Goal: Transaction & Acquisition: Purchase product/service

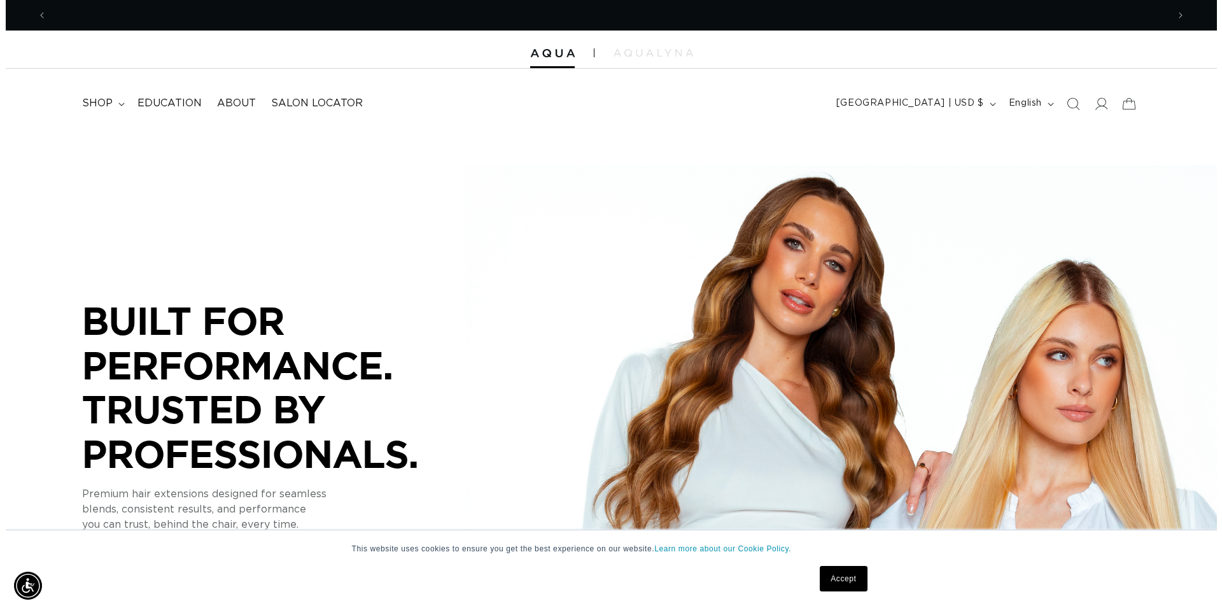
scroll to position [0, 1121]
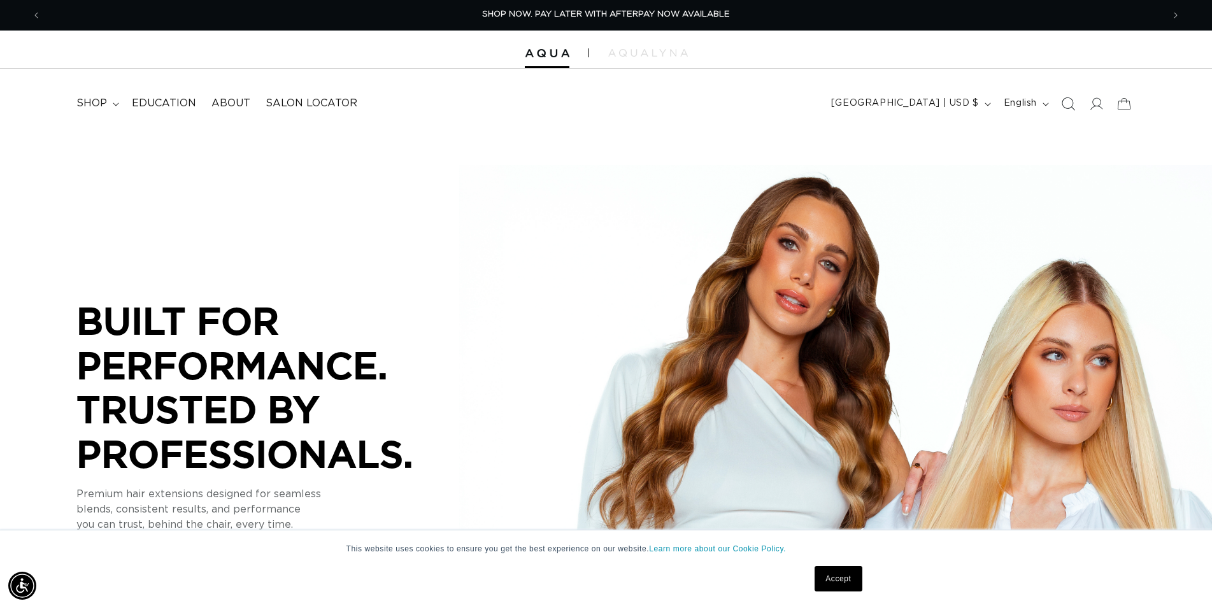
click at [1070, 106] on icon "Search" at bounding box center [1067, 103] width 13 height 13
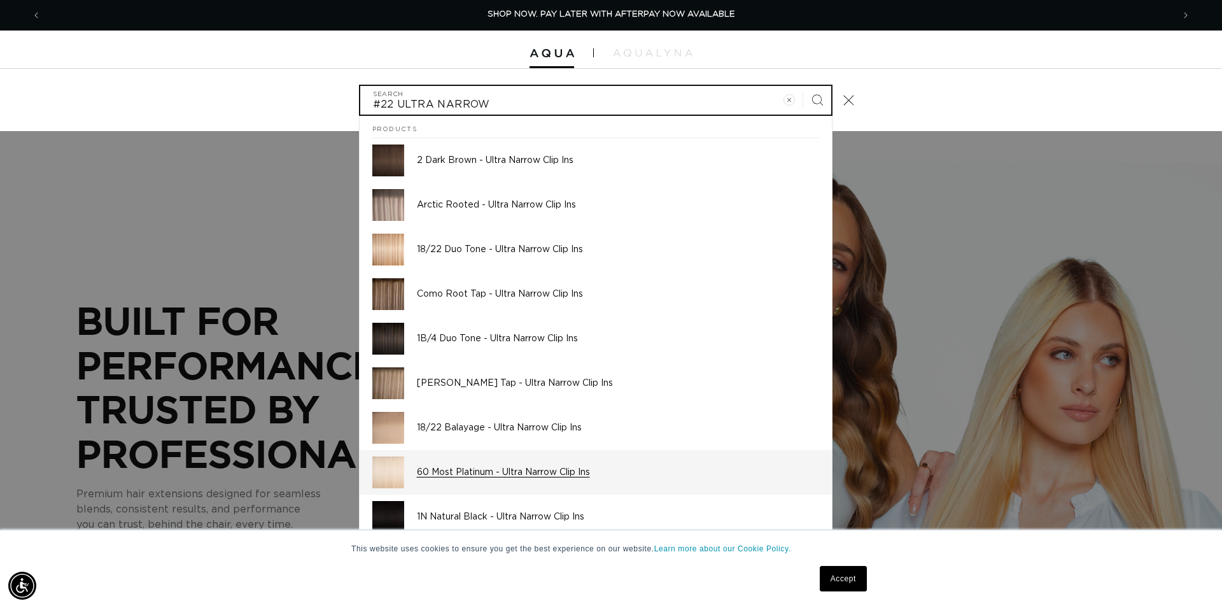
scroll to position [25, 0]
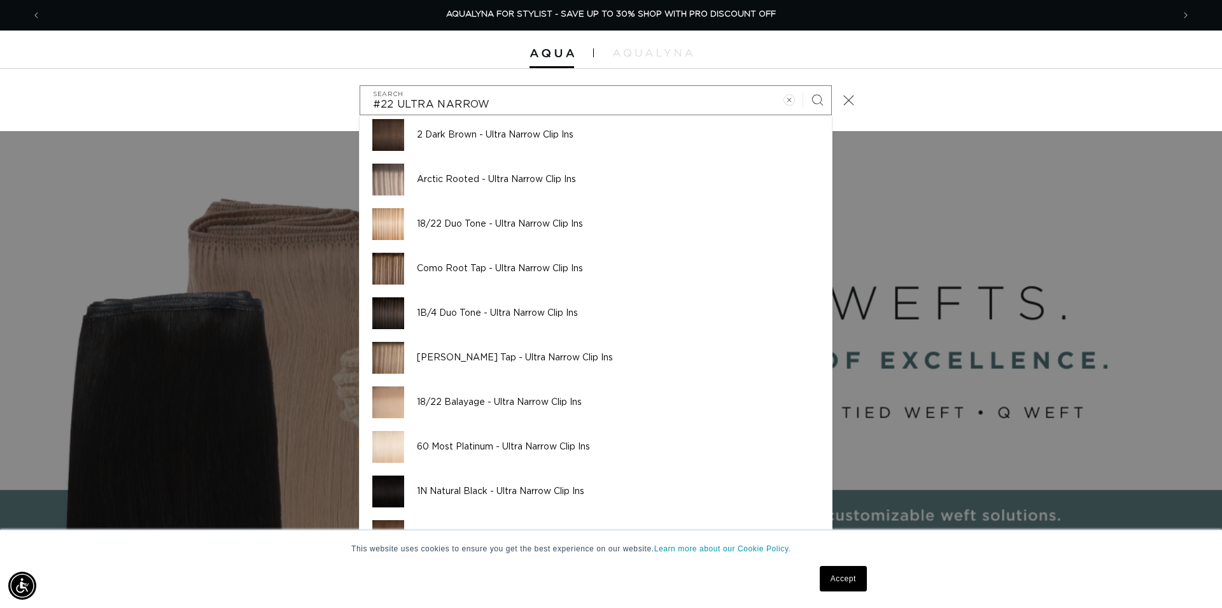
click at [849, 583] on link "Accept" at bounding box center [843, 578] width 47 height 25
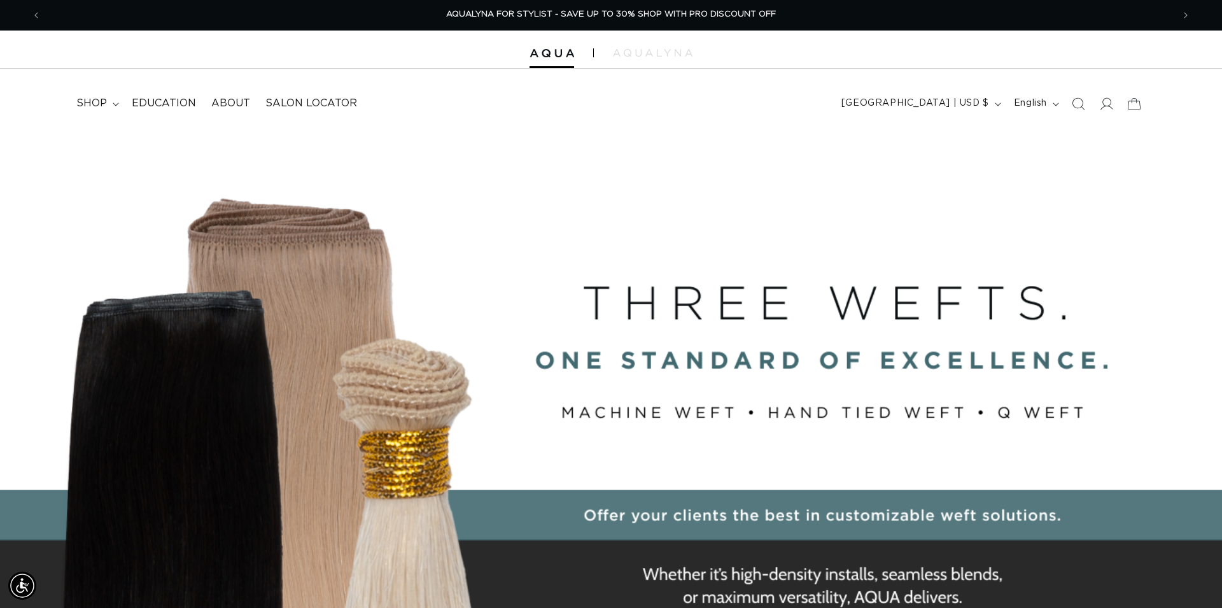
scroll to position [0, 2242]
click at [1070, 101] on icon "Search" at bounding box center [1067, 103] width 13 height 13
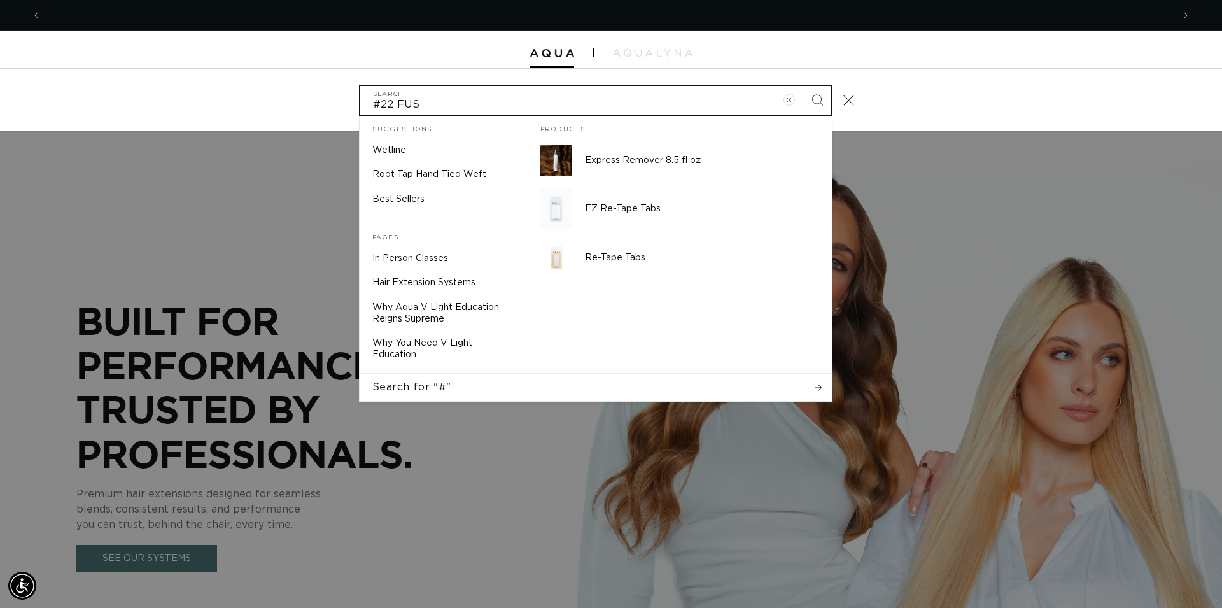
scroll to position [0, 0]
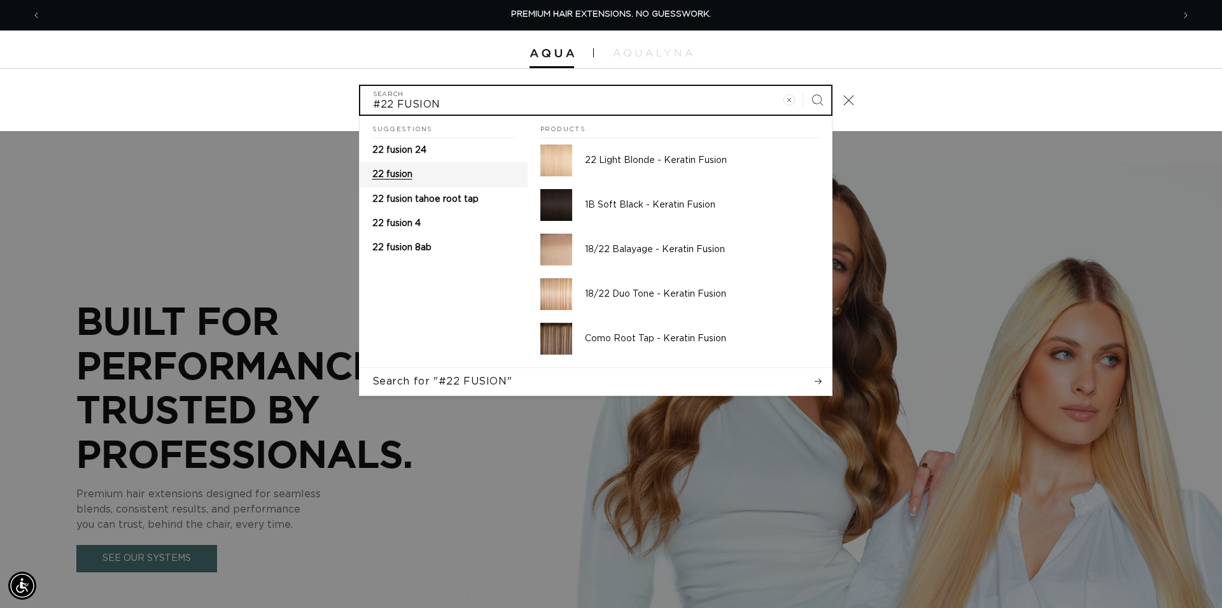
type input "#22 FUSION"
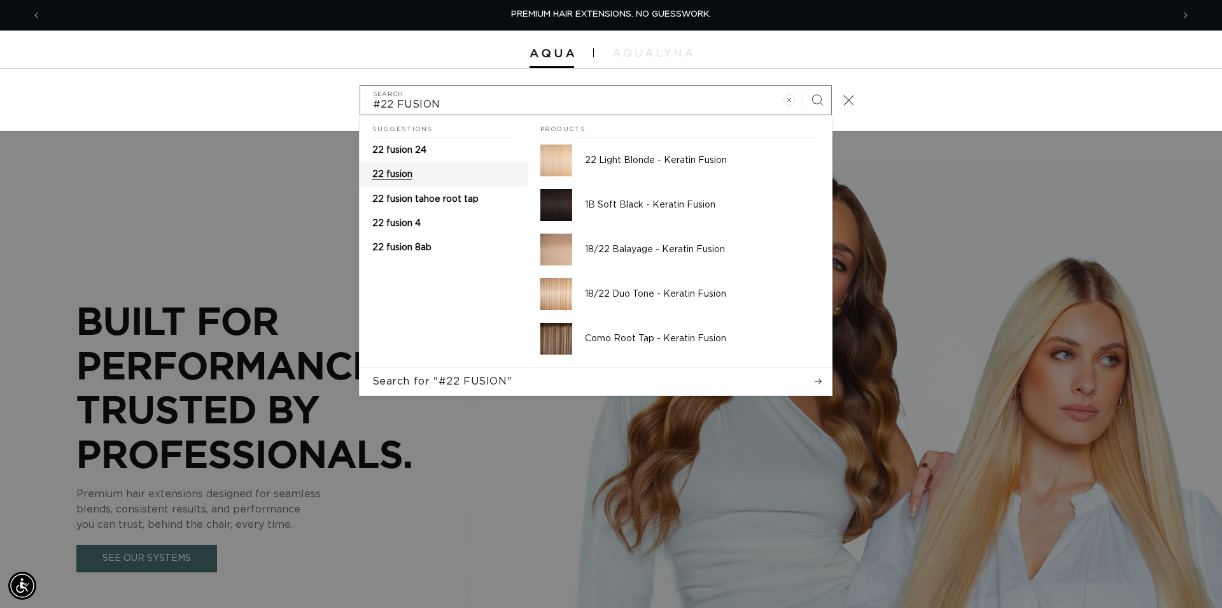
click at [404, 178] on span "22 fusion" at bounding box center [392, 174] width 40 height 9
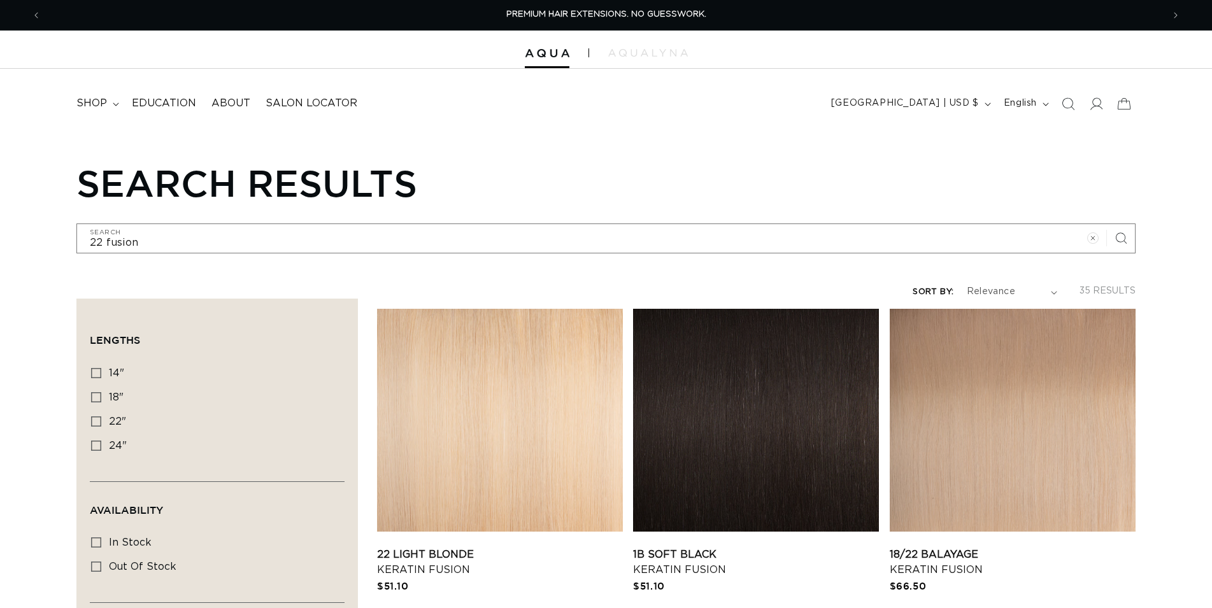
click at [507, 547] on link "22 Light Blonde Keratin Fusion" at bounding box center [500, 562] width 246 height 31
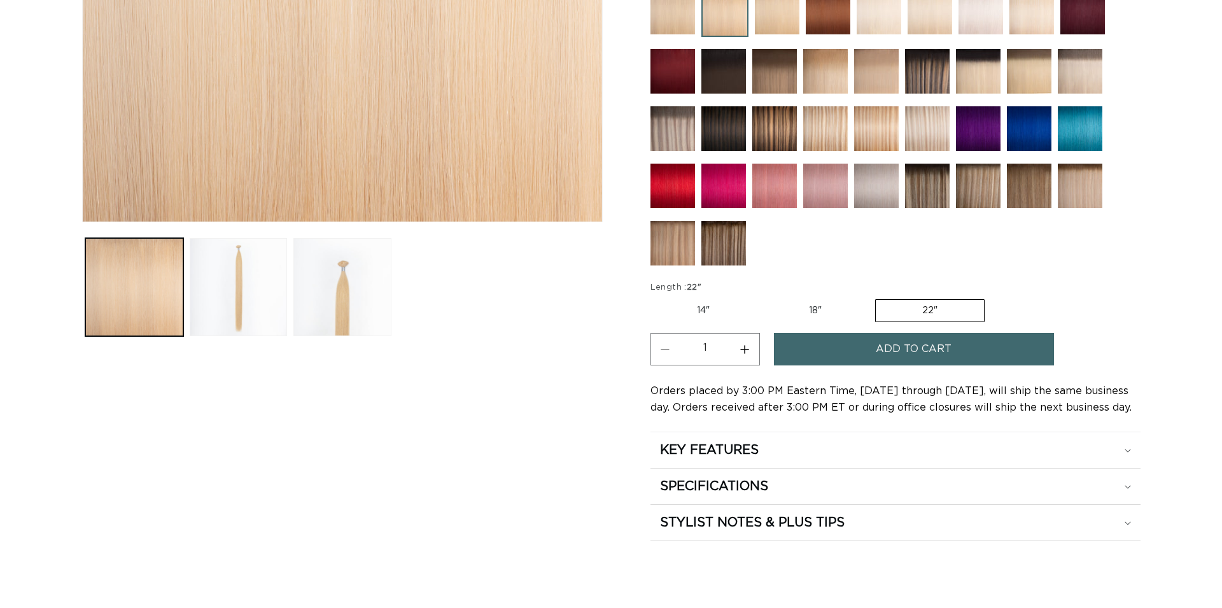
scroll to position [455, 0]
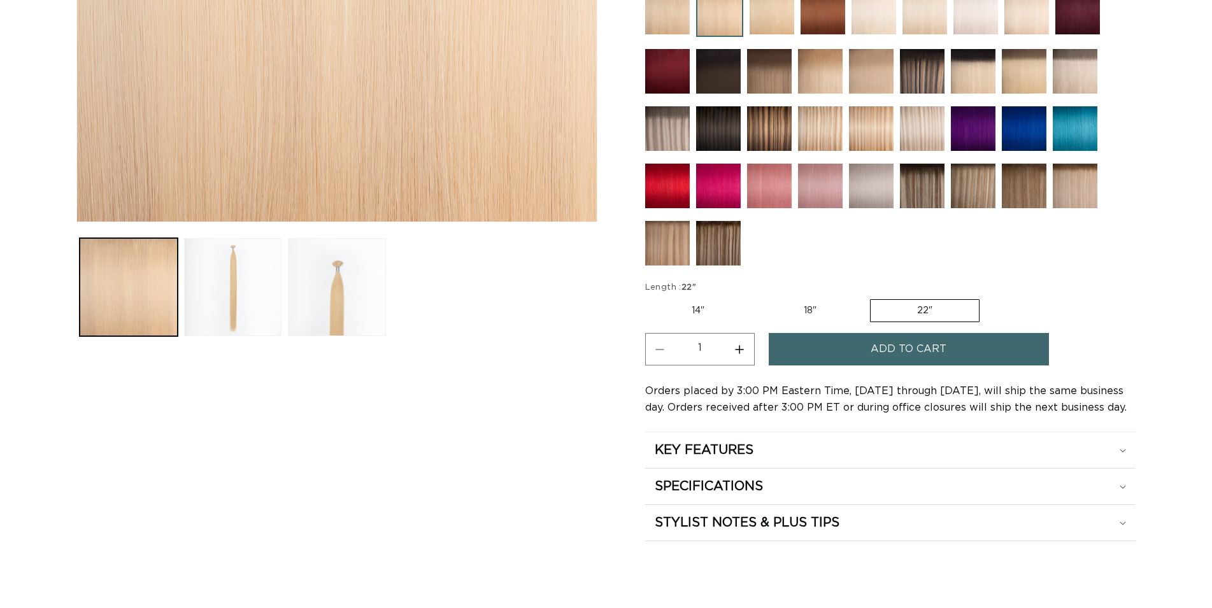
click at [935, 317] on label "22" Variant sold out or unavailable" at bounding box center [925, 310] width 110 height 23
click at [870, 297] on input "22" Variant sold out or unavailable" at bounding box center [869, 297] width 1 height 1
click at [908, 346] on span "Add to cart" at bounding box center [908, 349] width 76 height 32
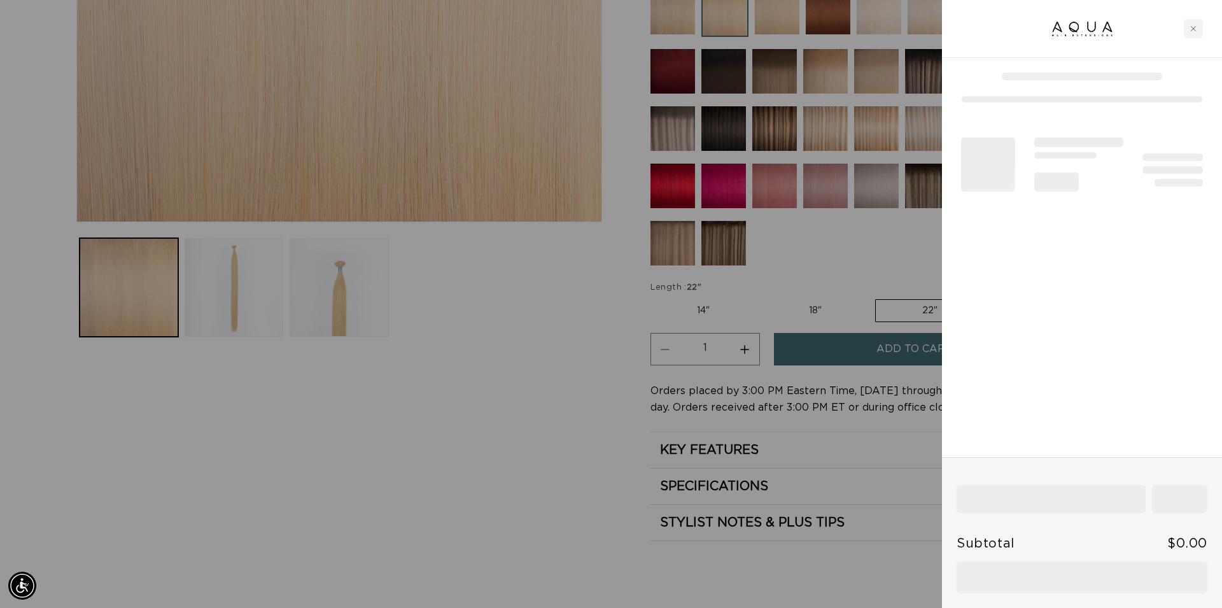
scroll to position [0, 1132]
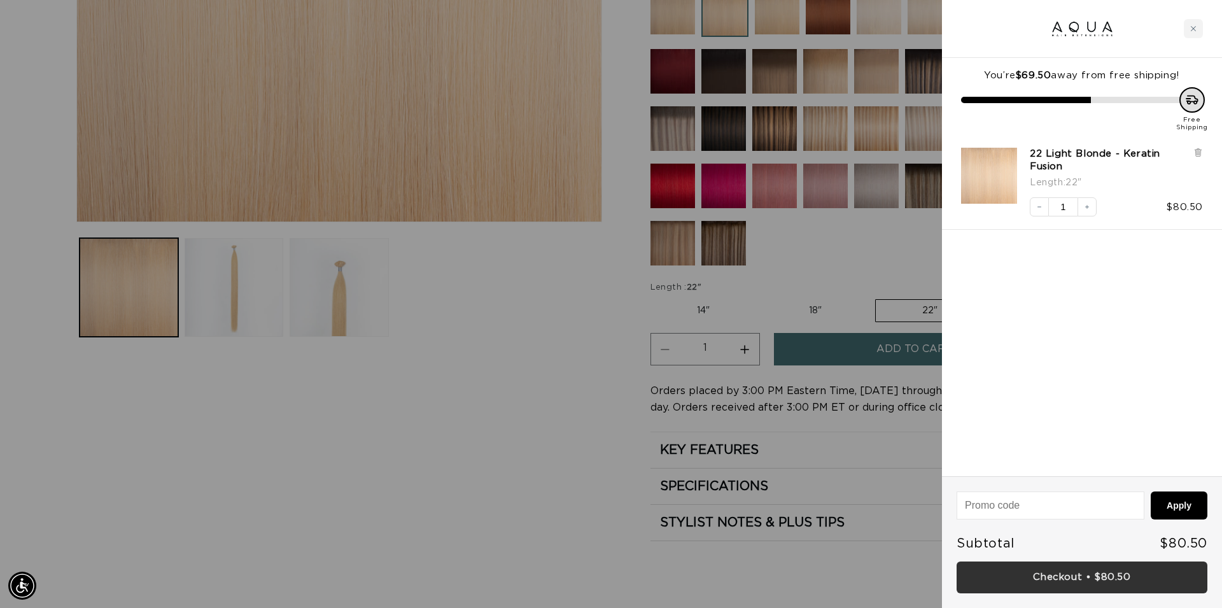
click at [1099, 585] on link "Checkout • $80.50" at bounding box center [1082, 578] width 251 height 32
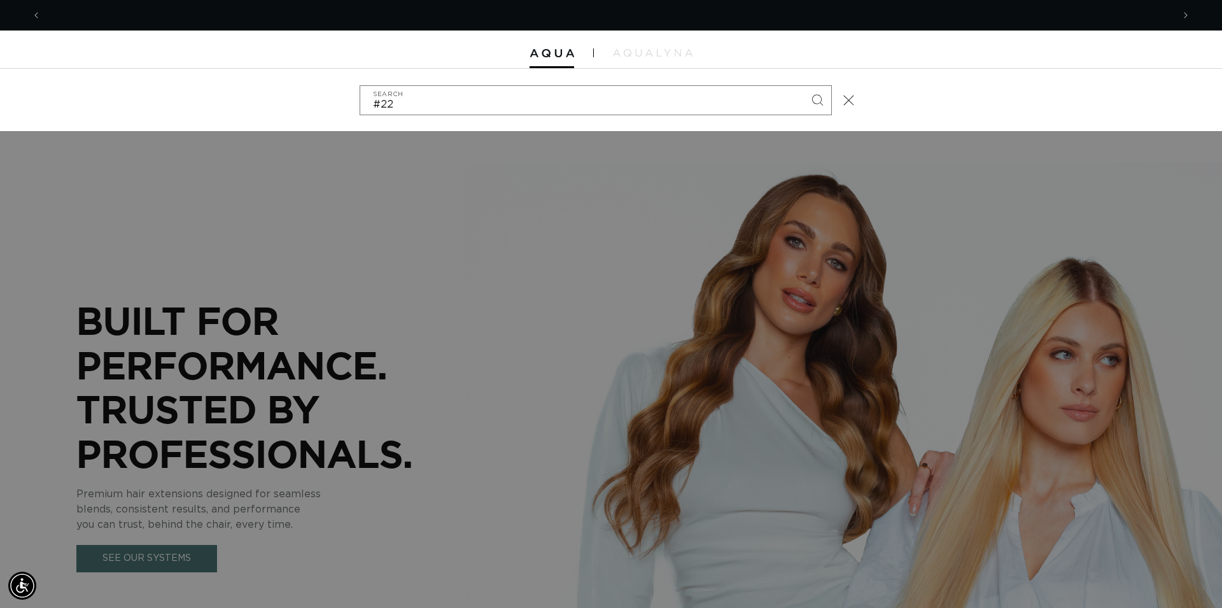
type input "#22 u"
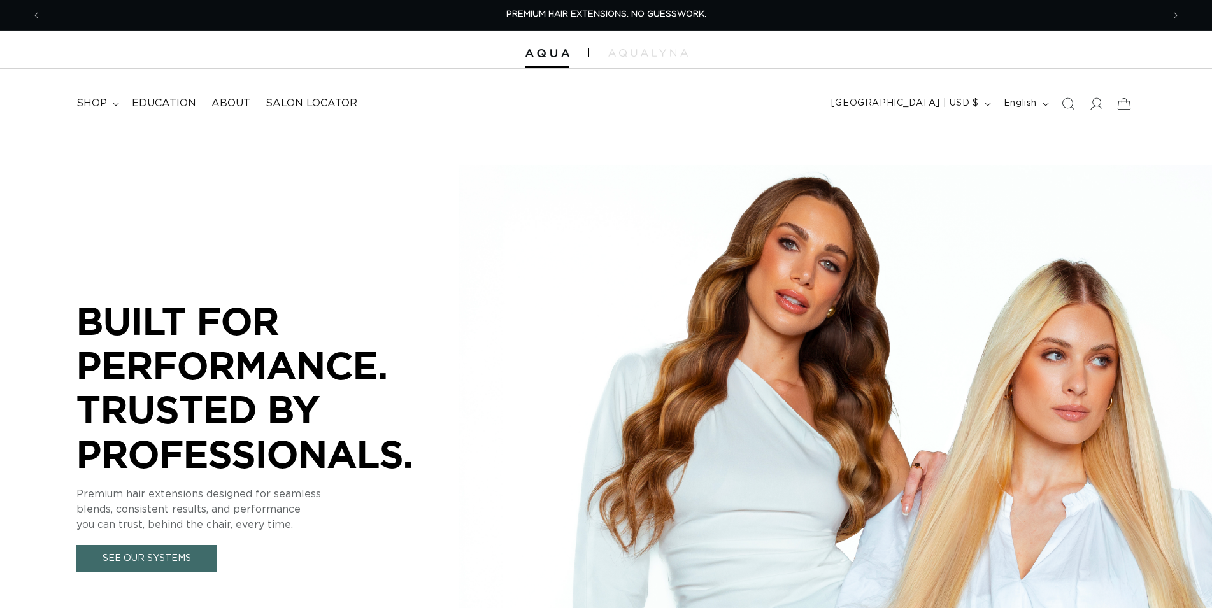
click at [1071, 104] on icon "Search" at bounding box center [1067, 103] width 13 height 13
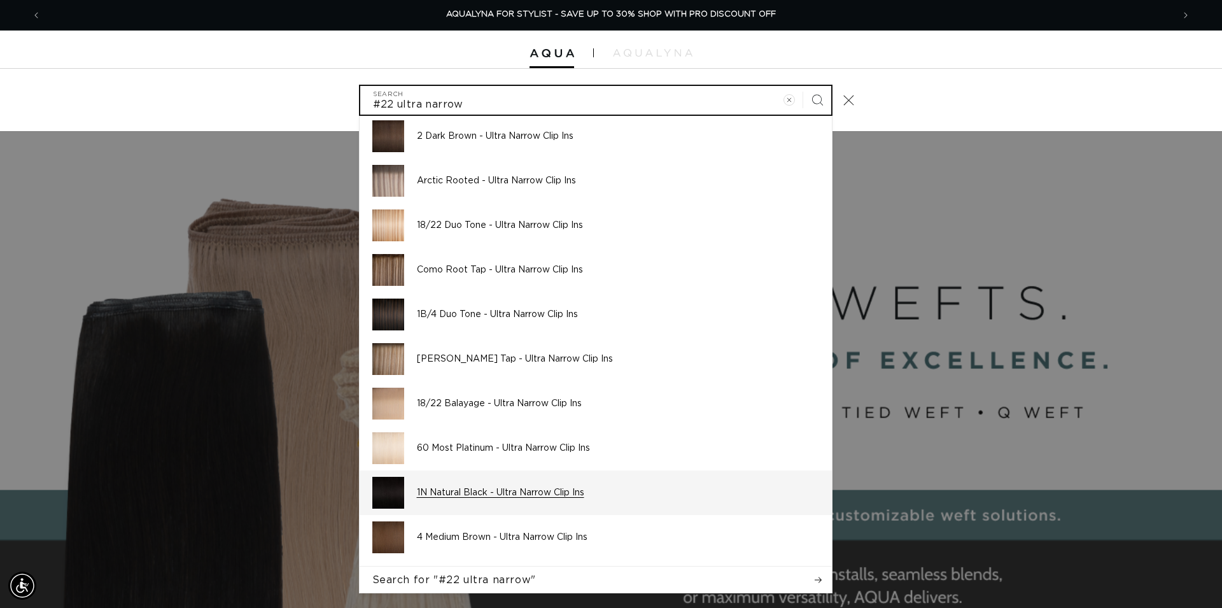
scroll to position [25, 0]
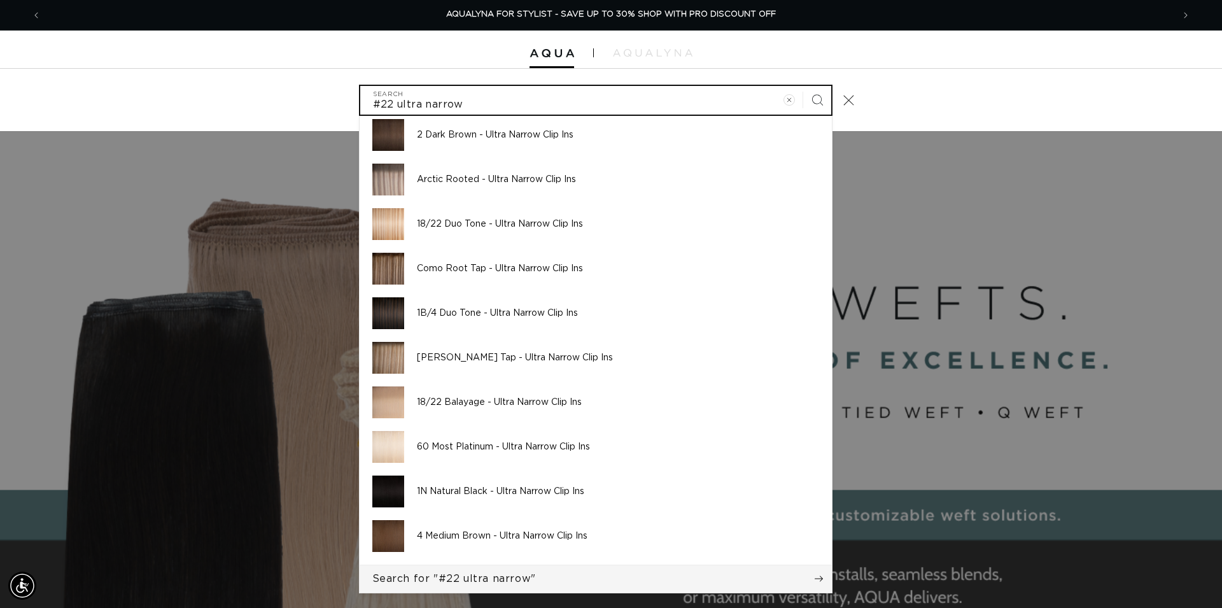
type input "#22 ultra narrow"
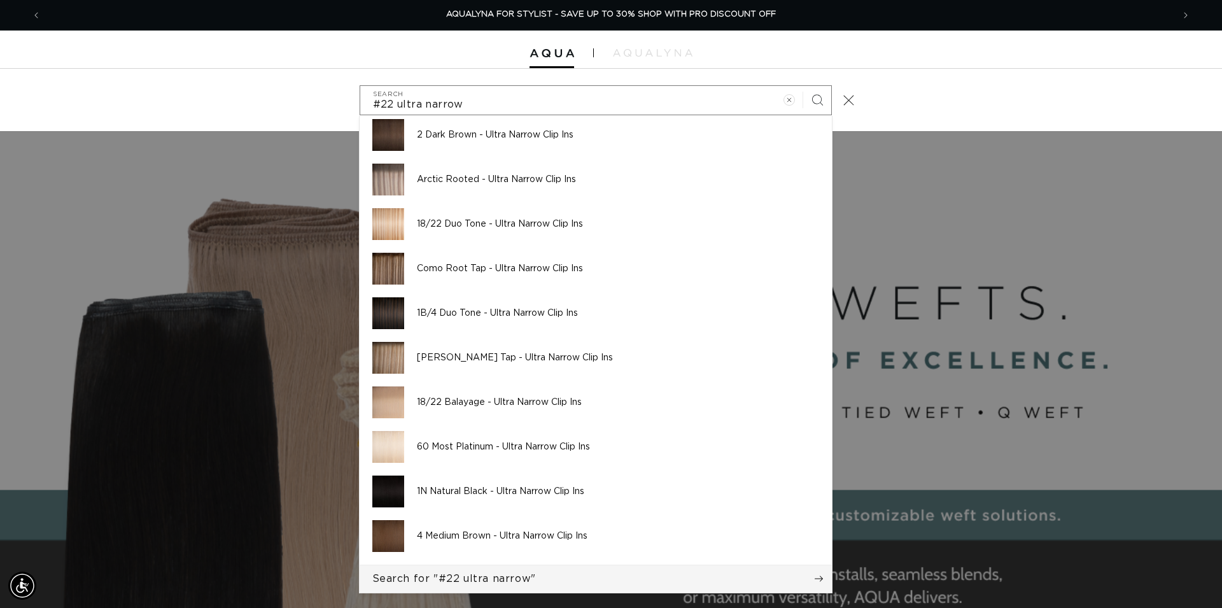
click at [483, 574] on span "Search for "#22 ultra narrow"" at bounding box center [454, 579] width 164 height 14
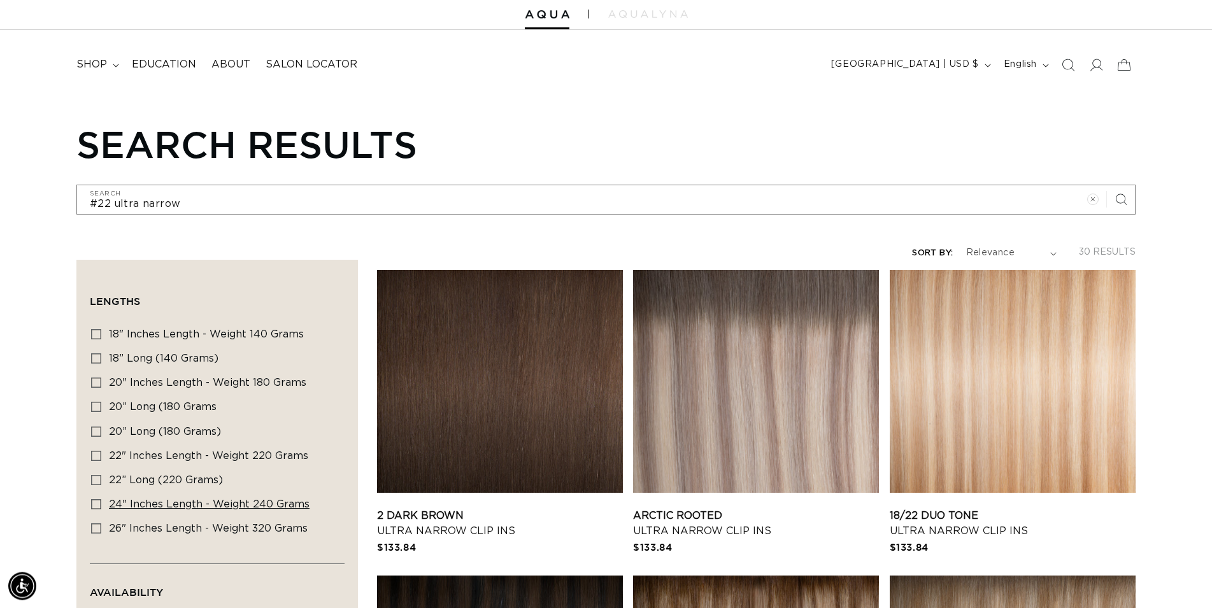
scroll to position [65, 0]
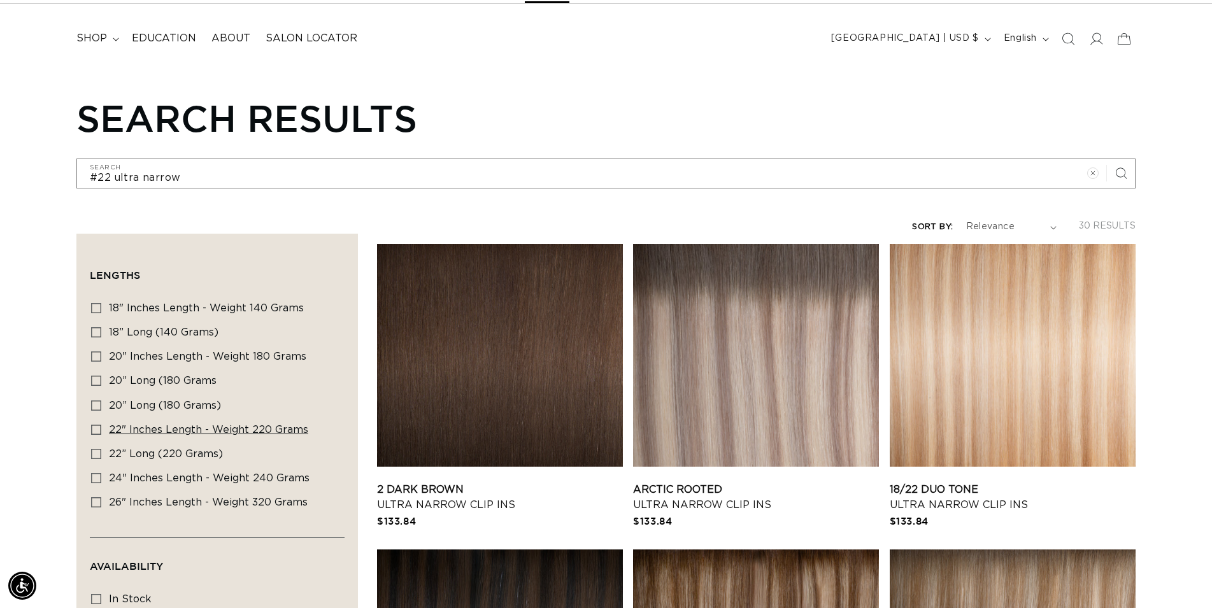
click at [97, 425] on icon at bounding box center [96, 430] width 10 height 10
click at [97, 425] on input "22" Inches length - Weight 220 grams 22" Inches length - Weight 220 grams (24 p…" at bounding box center [96, 430] width 10 height 10
checkbox input "true"
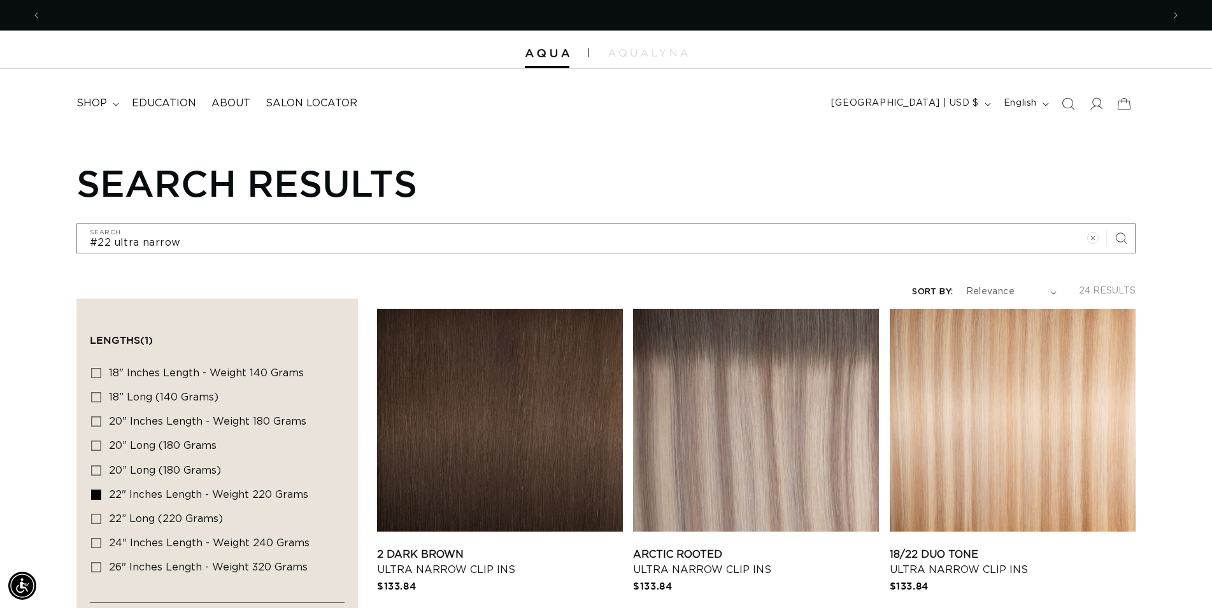
scroll to position [0, 2242]
click at [108, 103] on summary "shop" at bounding box center [96, 103] width 55 height 29
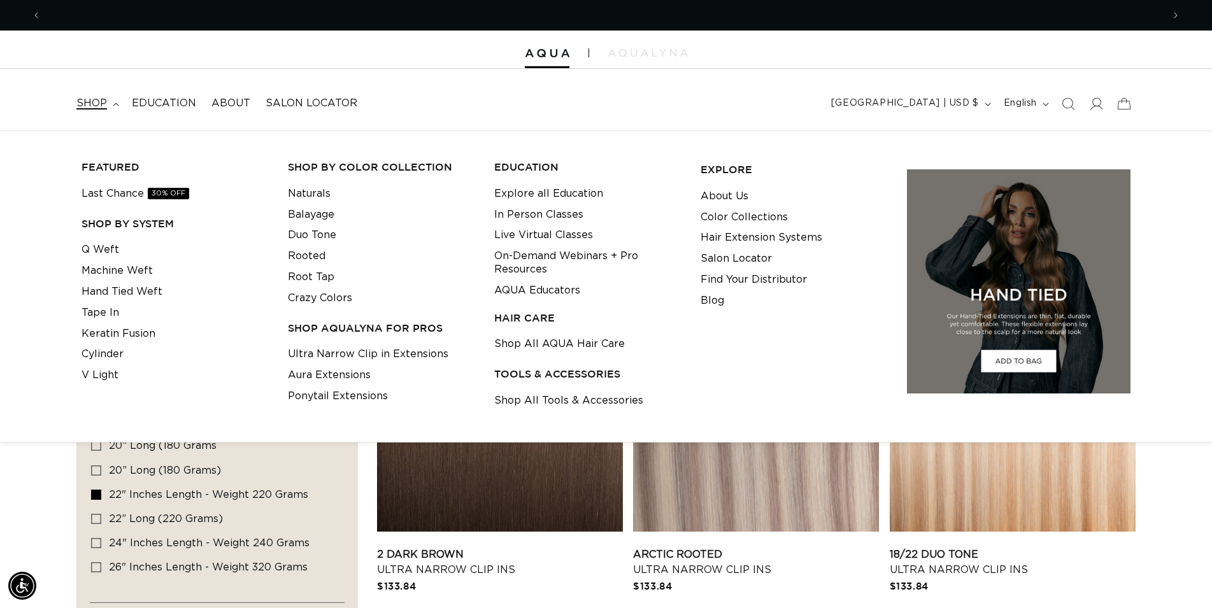
scroll to position [0, 0]
click at [343, 350] on link "Ultra Narrow Clip in Extensions" at bounding box center [368, 354] width 160 height 21
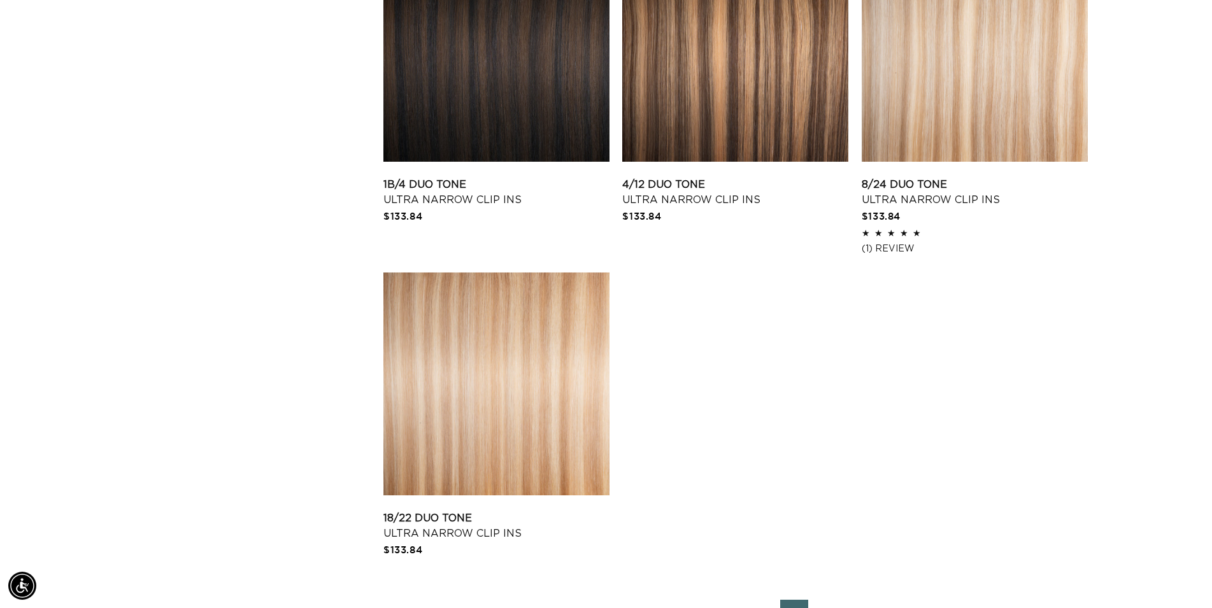
scroll to position [1818, 0]
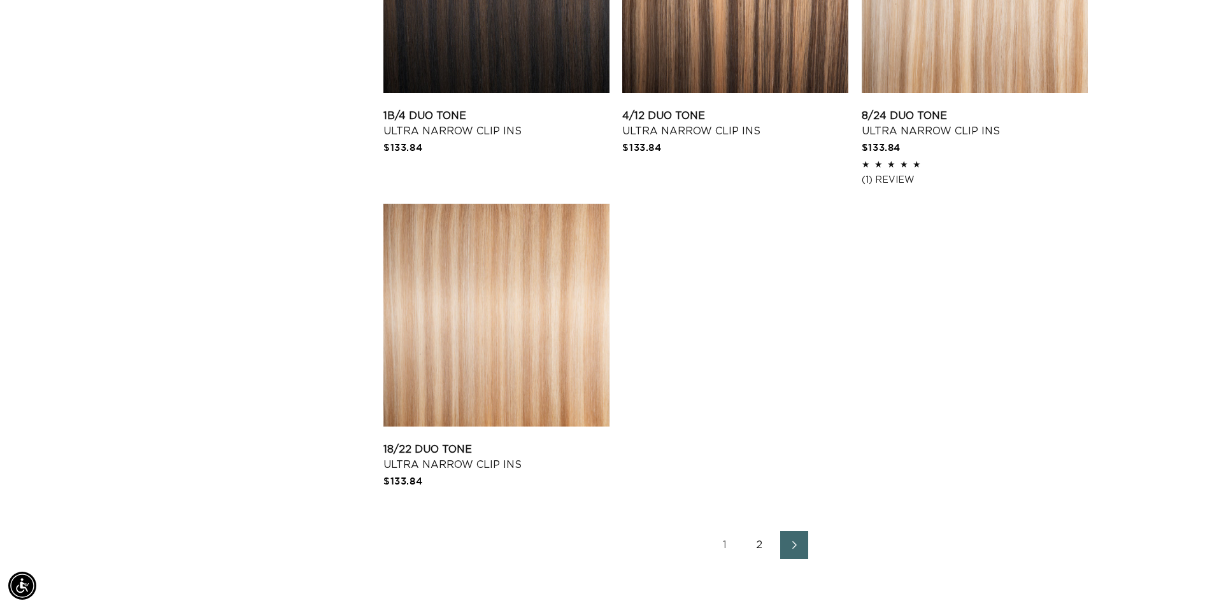
click at [757, 549] on link "2" at bounding box center [759, 545] width 28 height 28
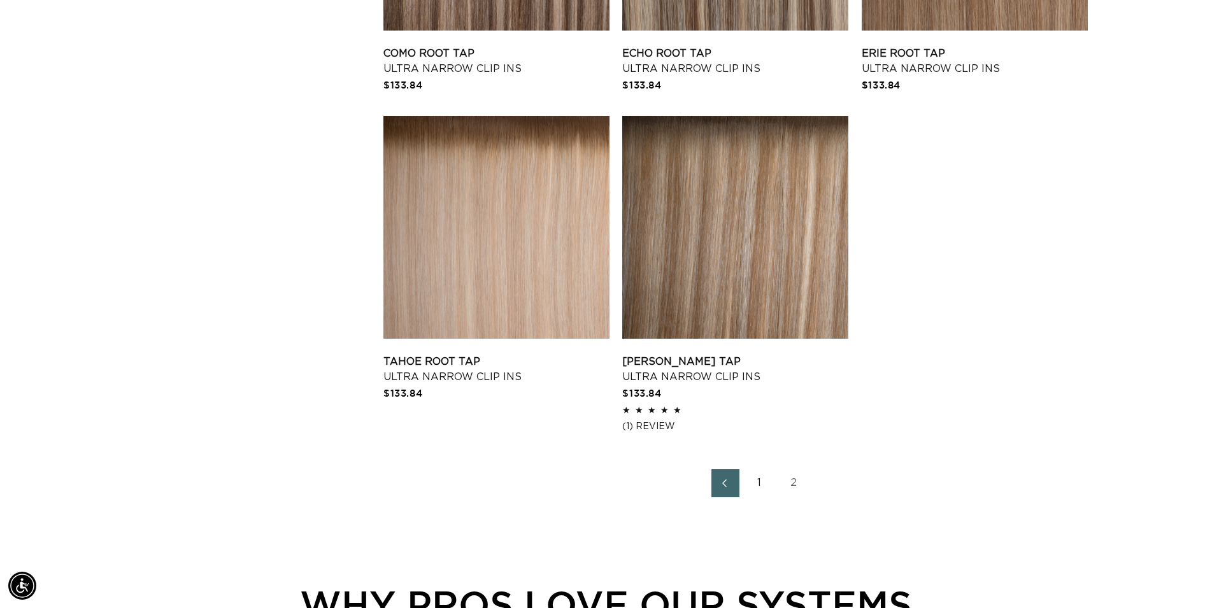
scroll to position [0, 2242]
click at [755, 484] on link "1" at bounding box center [759, 483] width 28 height 28
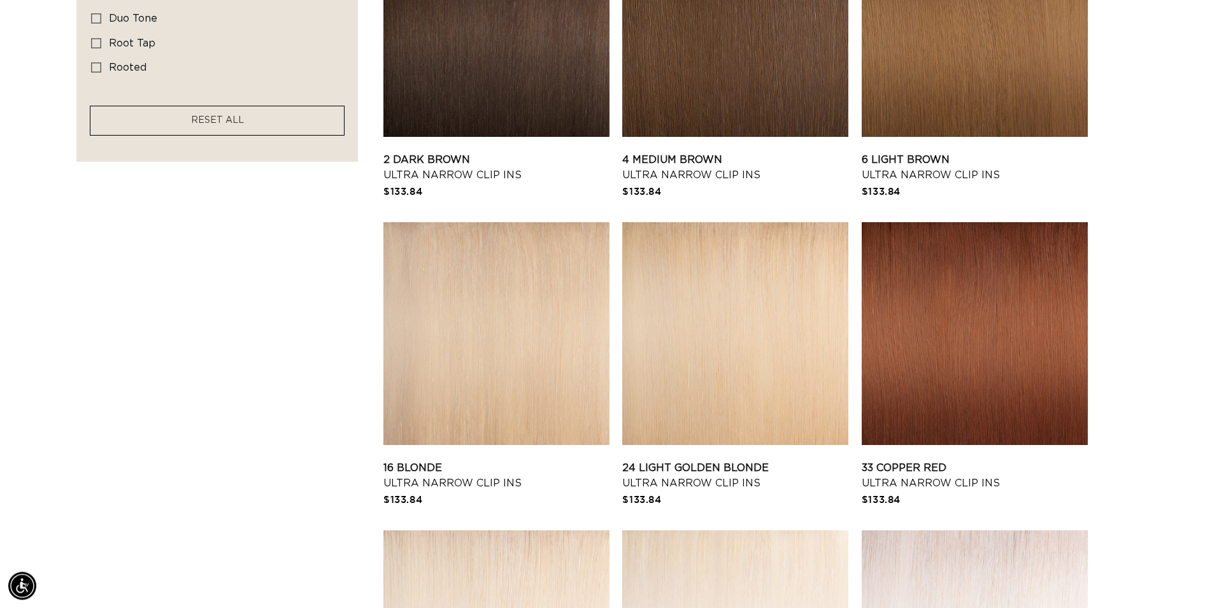
scroll to position [844, 0]
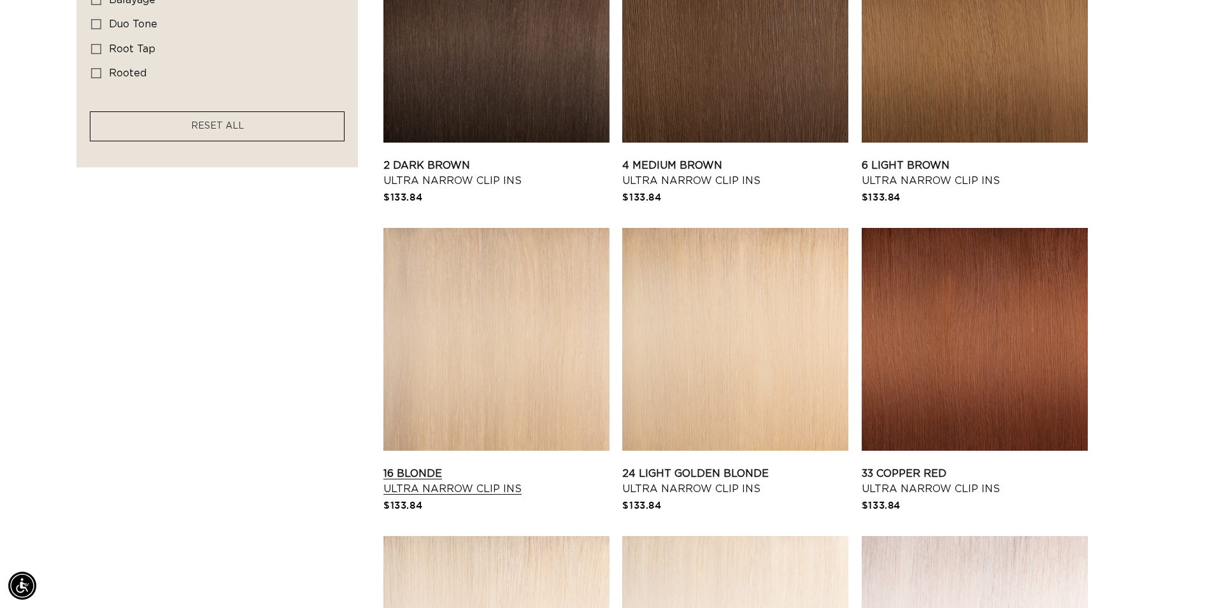
click at [511, 466] on link "16 Blonde Ultra Narrow Clip Ins" at bounding box center [496, 481] width 226 height 31
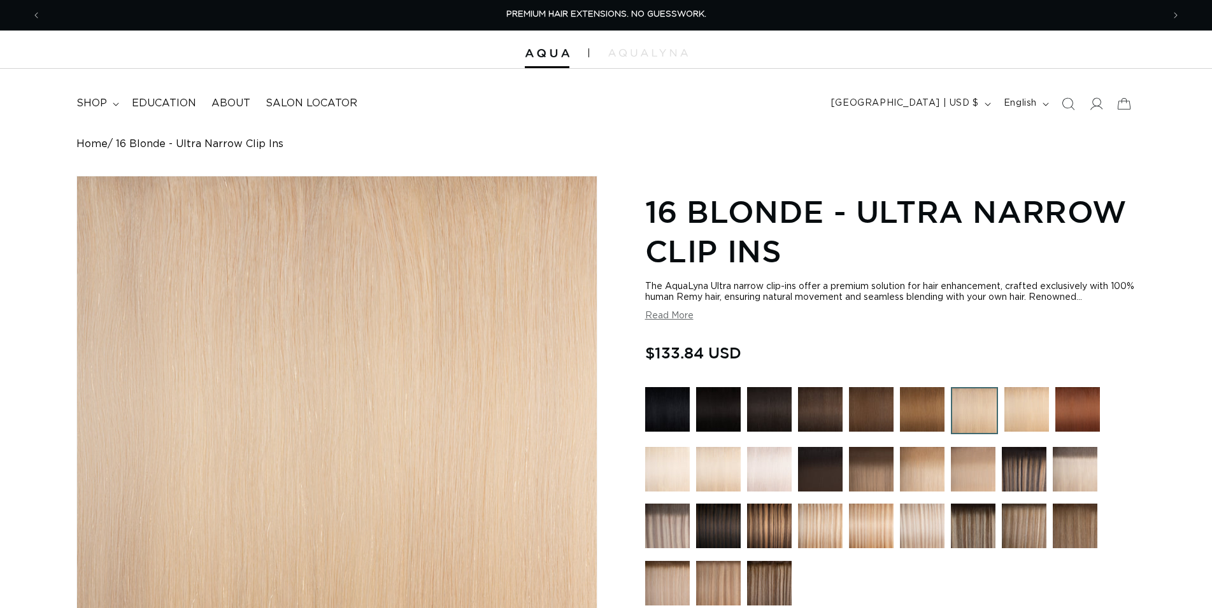
scroll to position [390, 0]
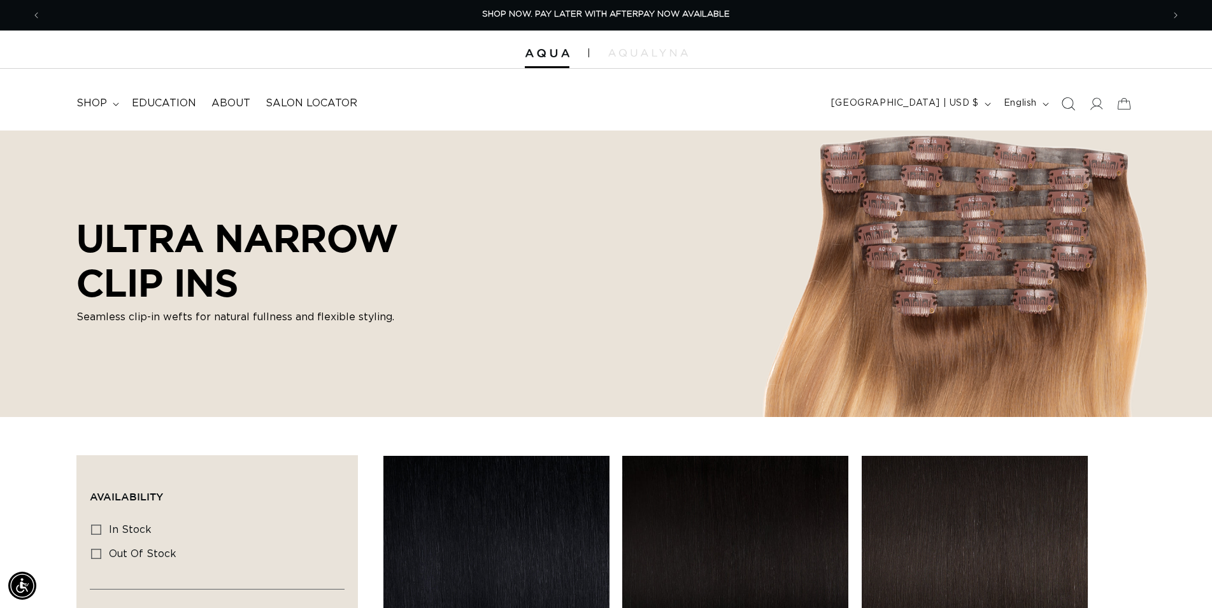
click at [1069, 105] on icon "Search" at bounding box center [1067, 103] width 13 height 13
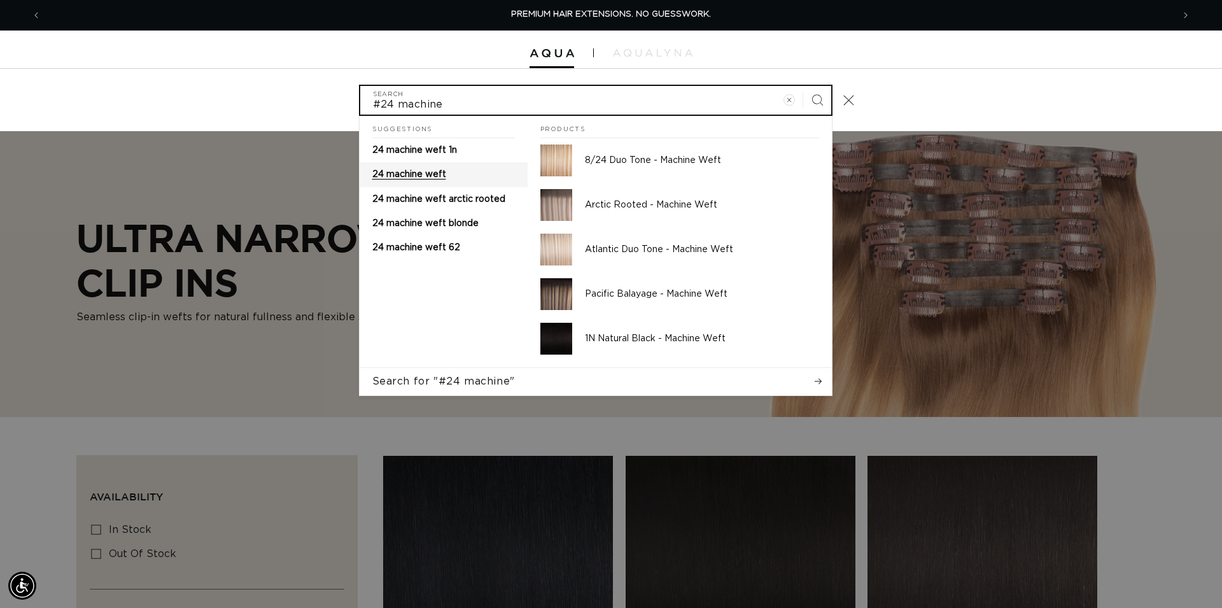
type input "#24 machine"
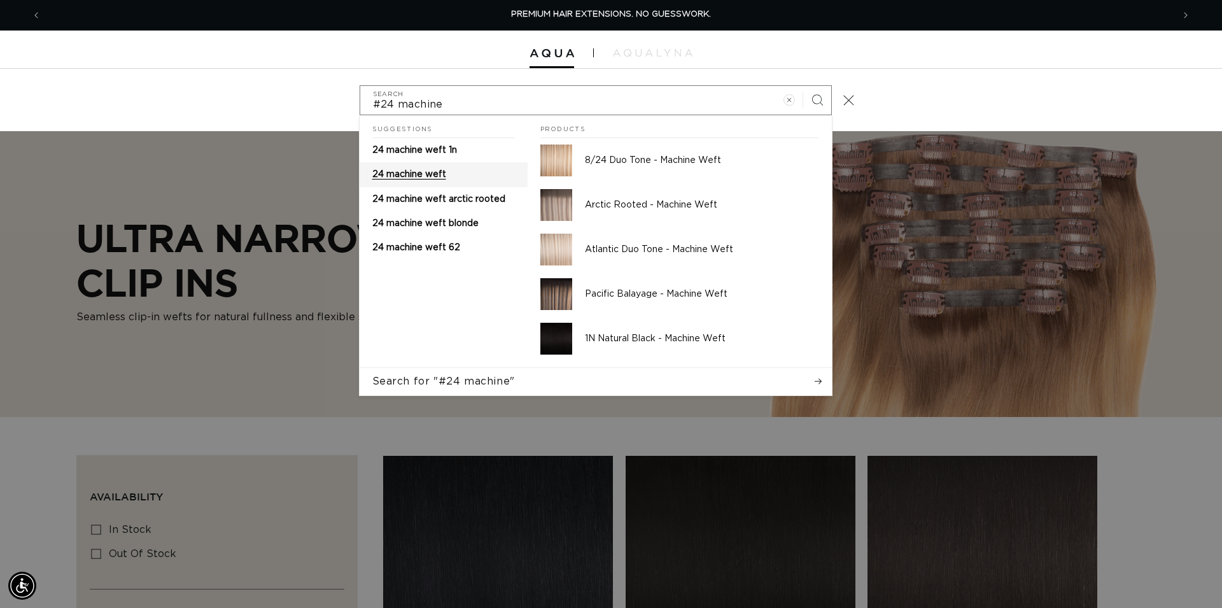
click at [443, 176] on span "24 machine weft" at bounding box center [409, 174] width 74 height 9
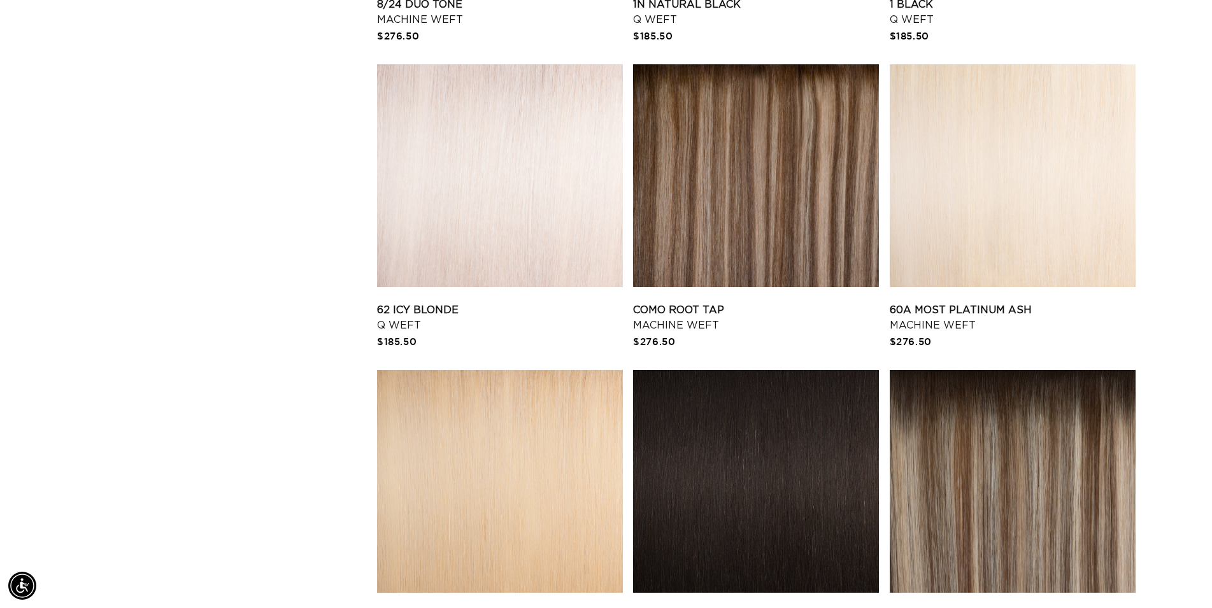
scroll to position [2273, 0]
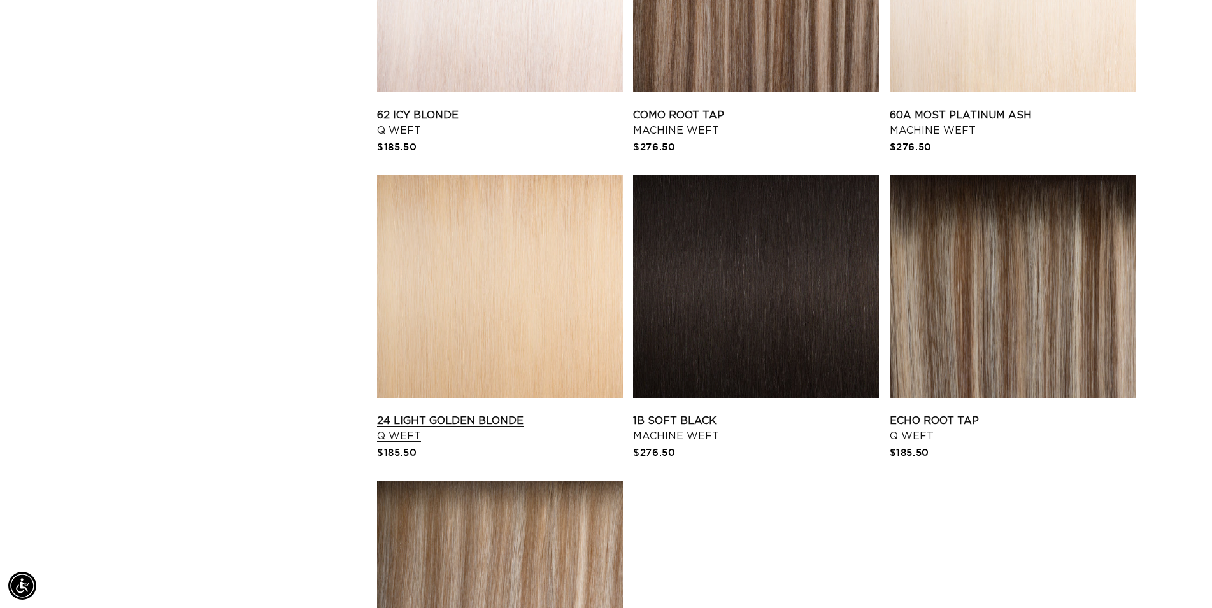
click at [502, 413] on link "24 Light Golden Blonde Q Weft" at bounding box center [500, 428] width 246 height 31
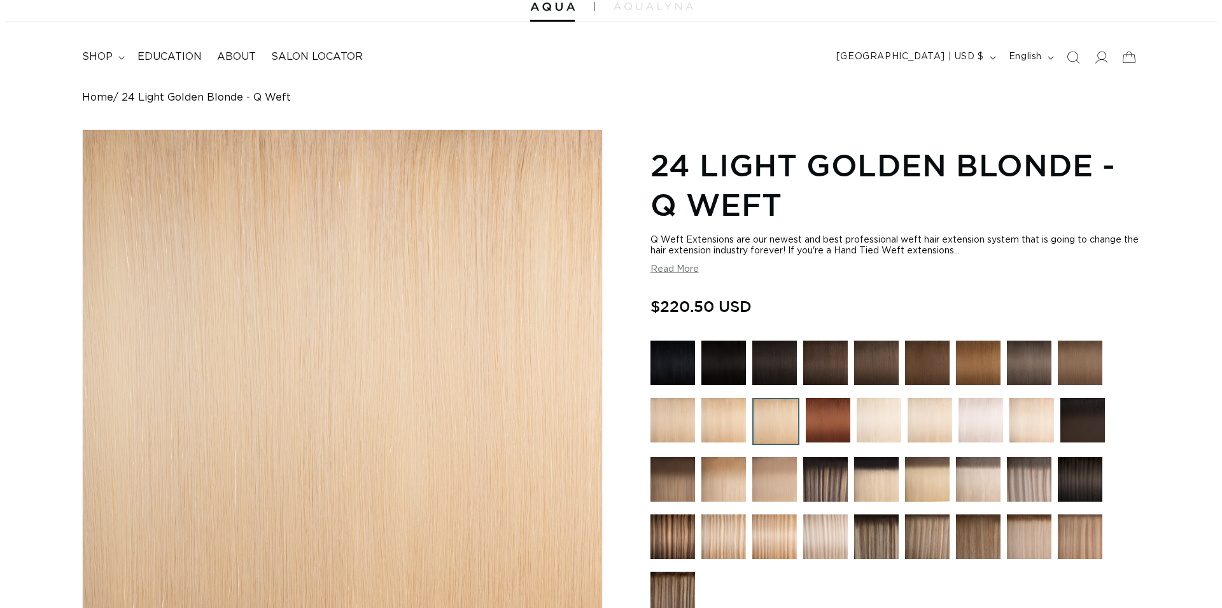
scroll to position [455, 0]
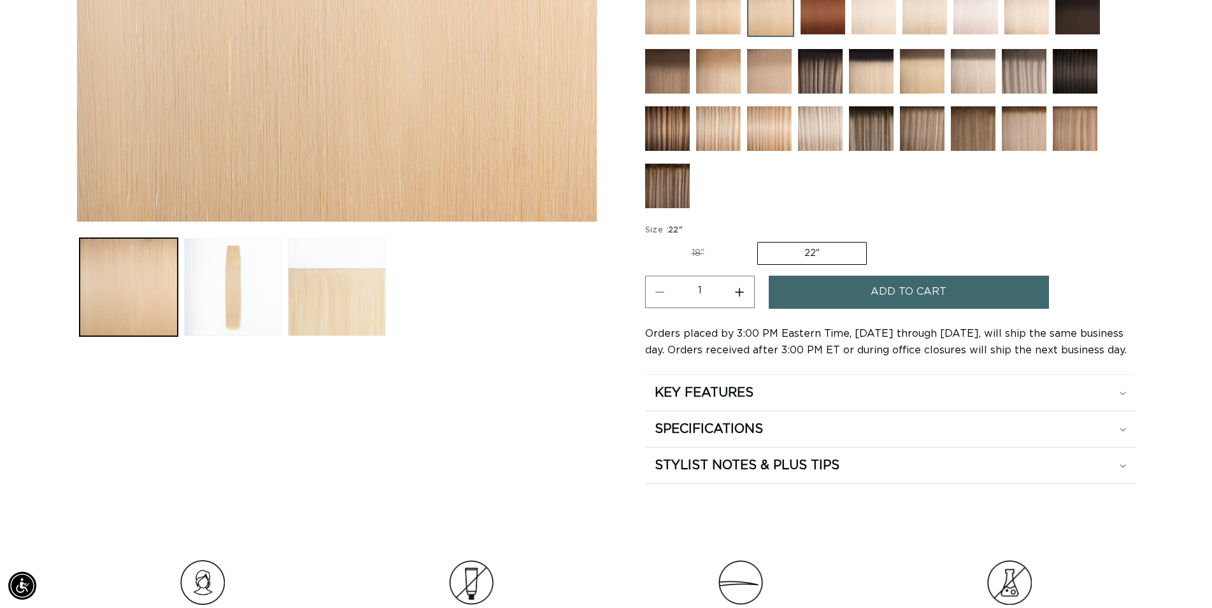
click at [821, 250] on label "22" Variant sold out or unavailable" at bounding box center [812, 253] width 110 height 23
click at [758, 240] on input "22" Variant sold out or unavailable" at bounding box center [757, 239] width 1 height 1
click at [853, 293] on button "Add to cart" at bounding box center [908, 292] width 280 height 32
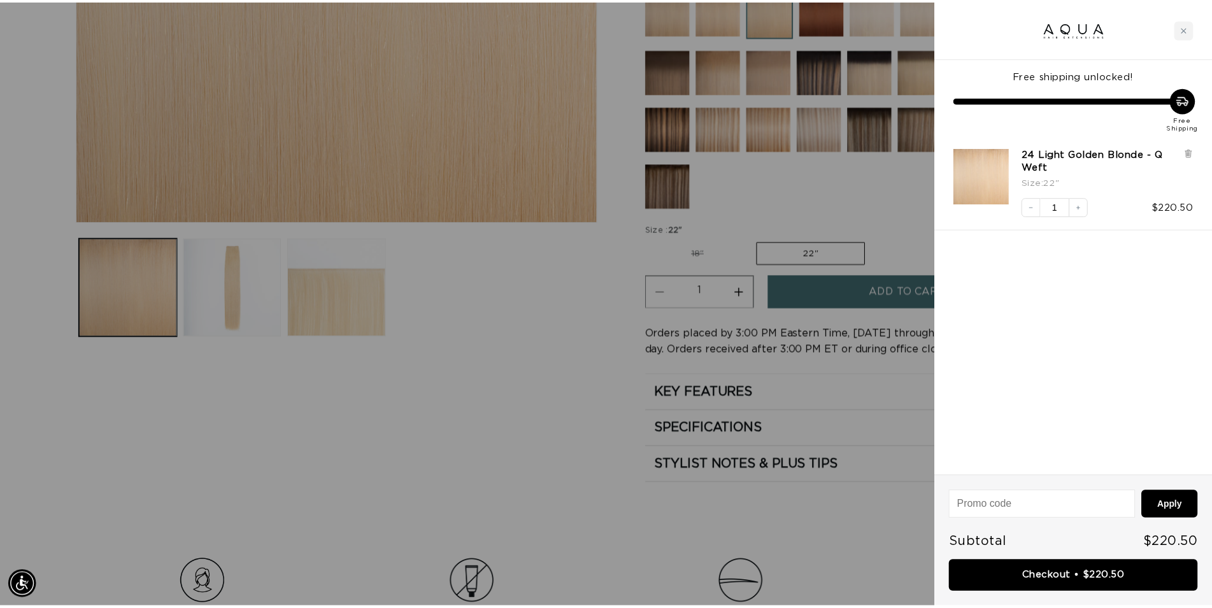
scroll to position [0, 0]
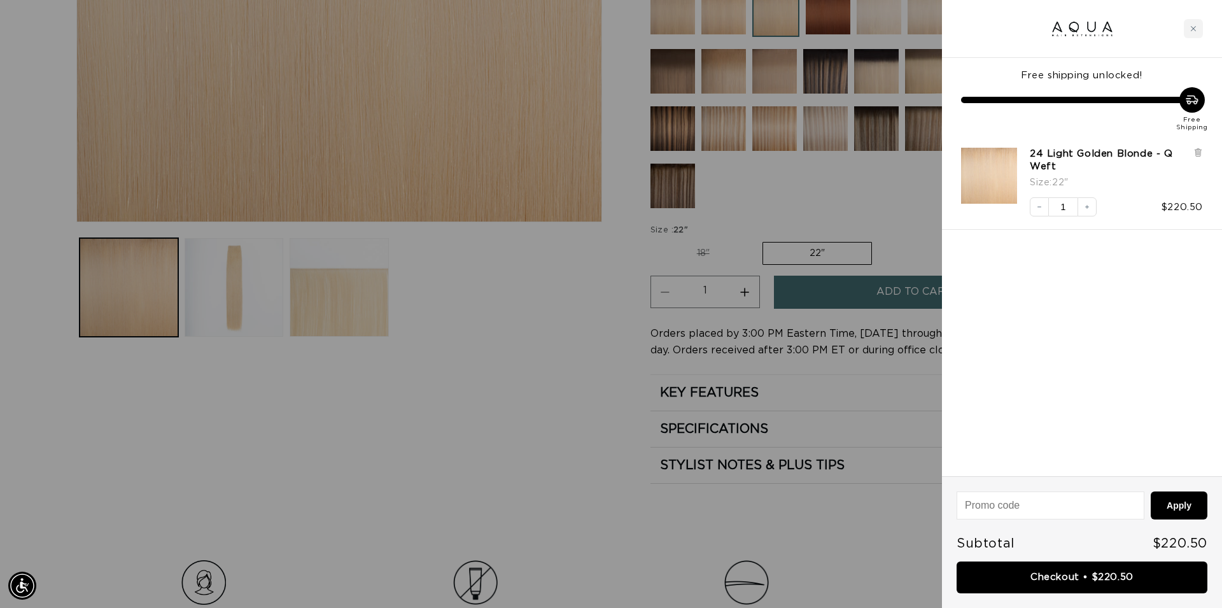
click at [477, 445] on div at bounding box center [611, 304] width 1222 height 608
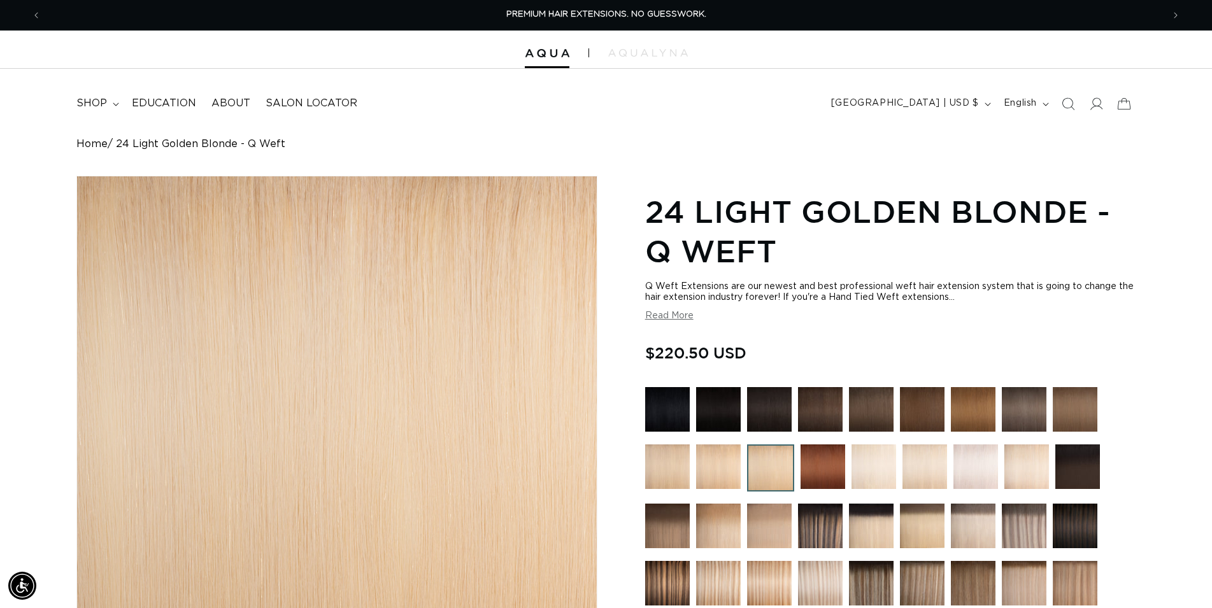
click at [1067, 107] on icon "Search" at bounding box center [1067, 103] width 13 height 13
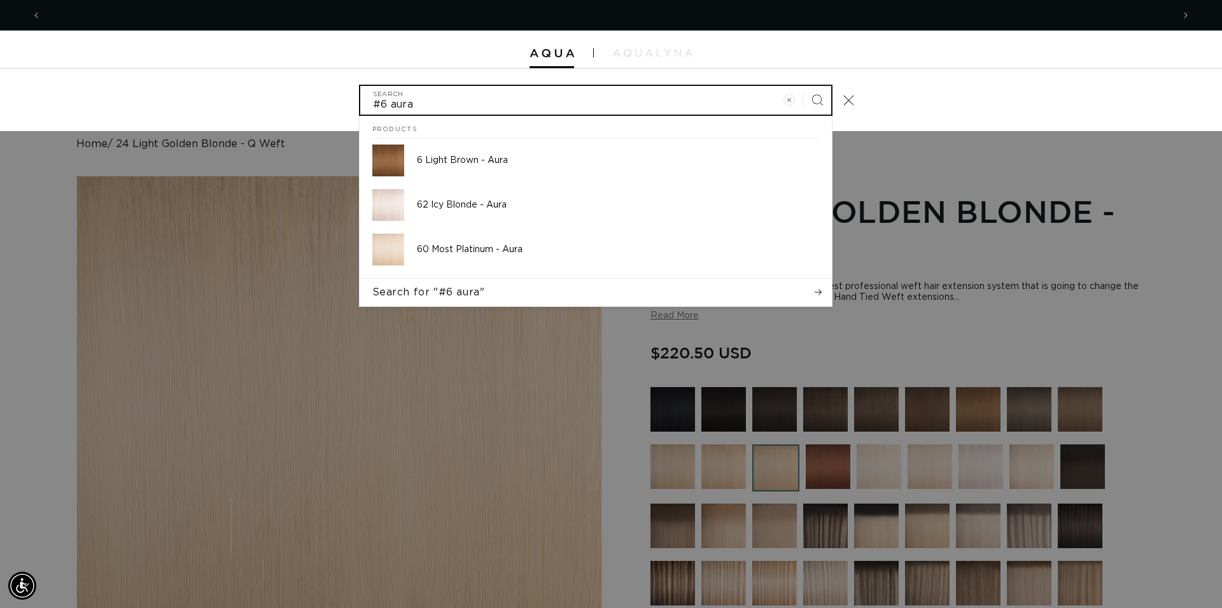
scroll to position [0, 2264]
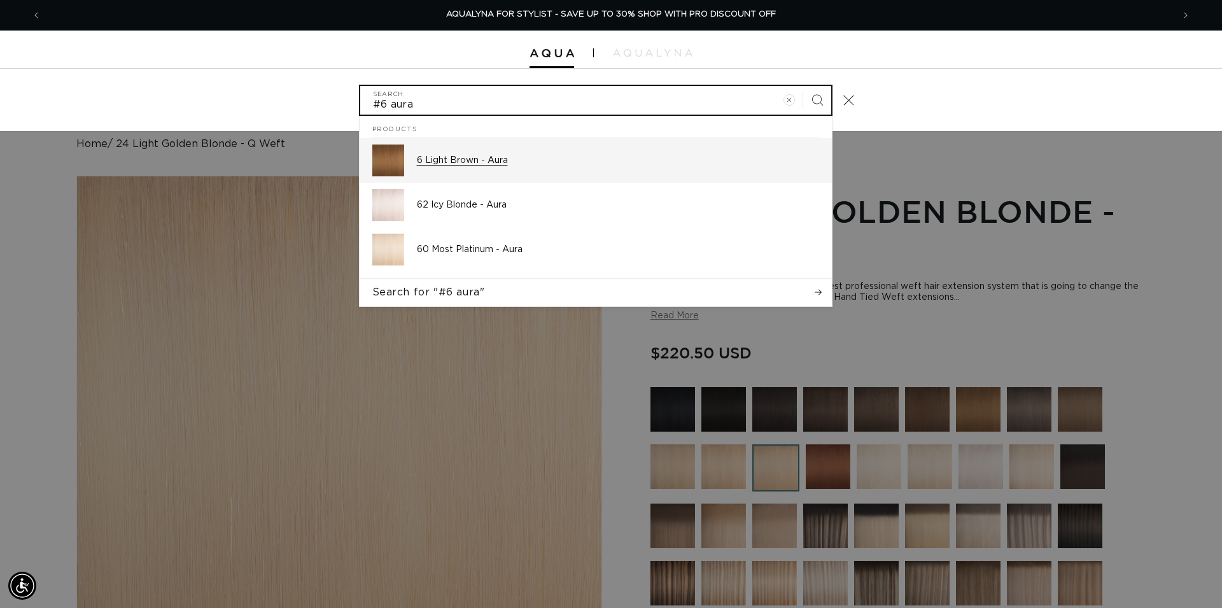
type input "#6 aura"
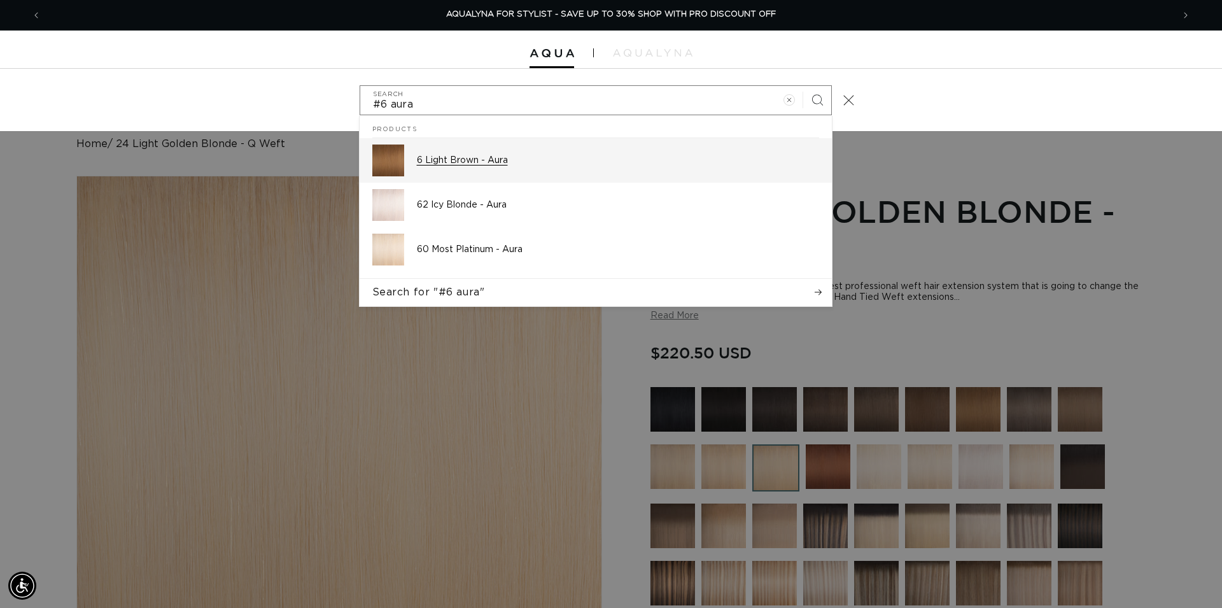
click at [463, 158] on p "6 Light Brown - Aura" at bounding box center [618, 160] width 402 height 11
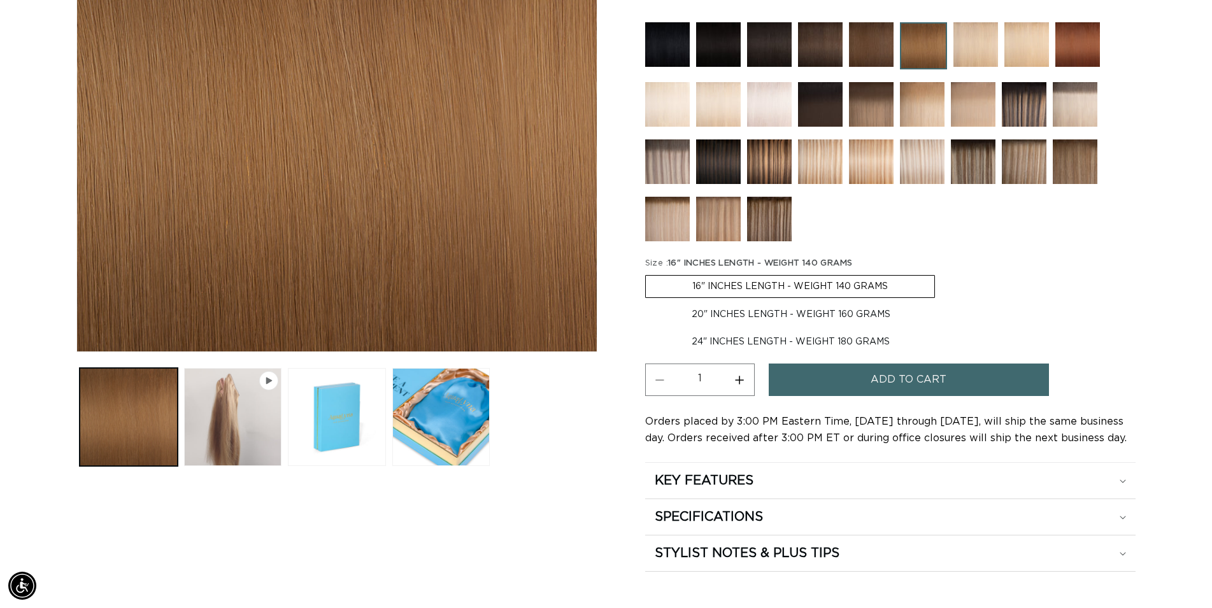
click at [788, 311] on label "20" INCHES LENGTH - WEIGHT 160 GRAMS Variant sold out or unavailable" at bounding box center [791, 315] width 292 height 22
click at [941, 273] on input "20" INCHES LENGTH - WEIGHT 160 GRAMS Variant sold out or unavailable" at bounding box center [941, 272] width 1 height 1
radio input "true"
click at [919, 381] on span "Add to cart" at bounding box center [908, 380] width 76 height 32
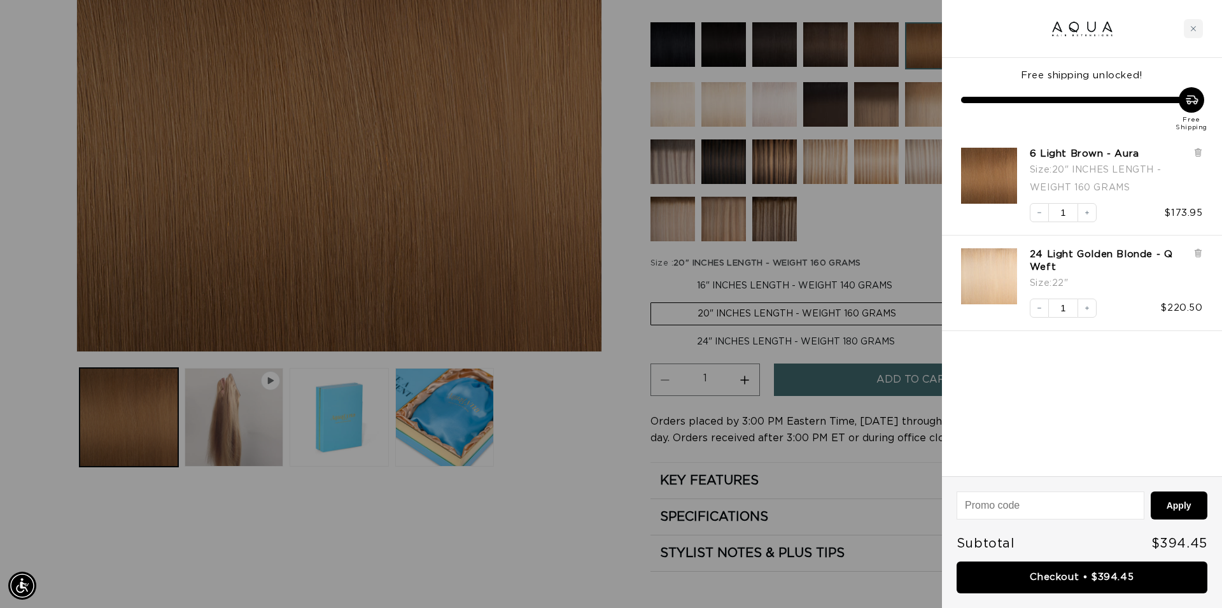
scroll to position [0, 1132]
click at [1102, 579] on link "Checkout • $394.45" at bounding box center [1082, 578] width 251 height 32
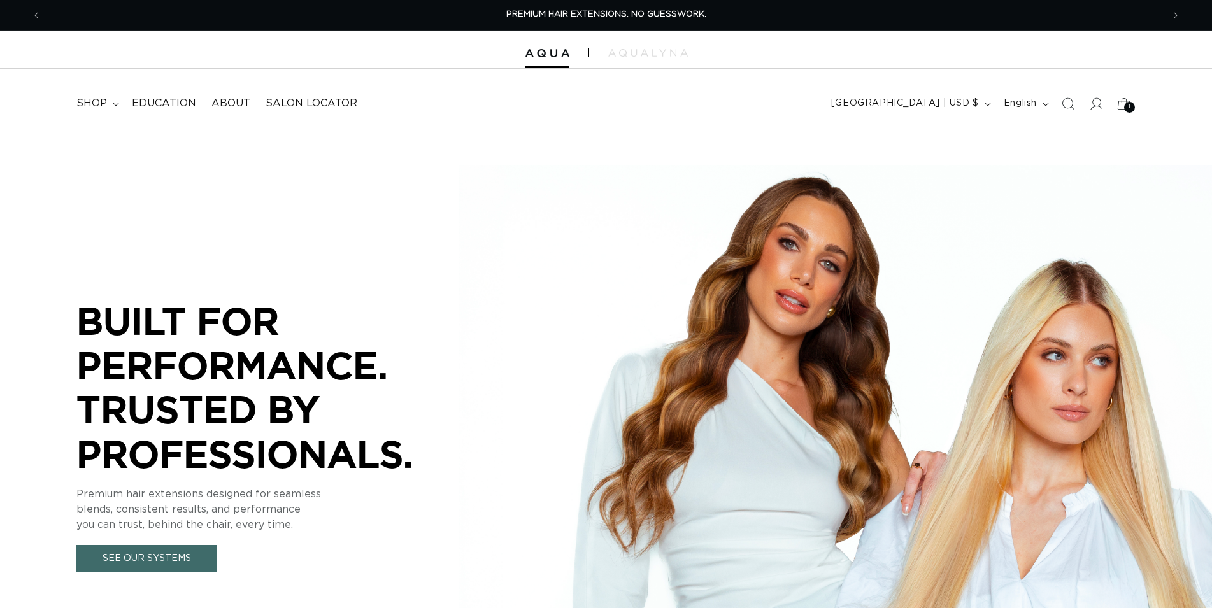
click at [1073, 104] on icon "Search" at bounding box center [1067, 103] width 13 height 13
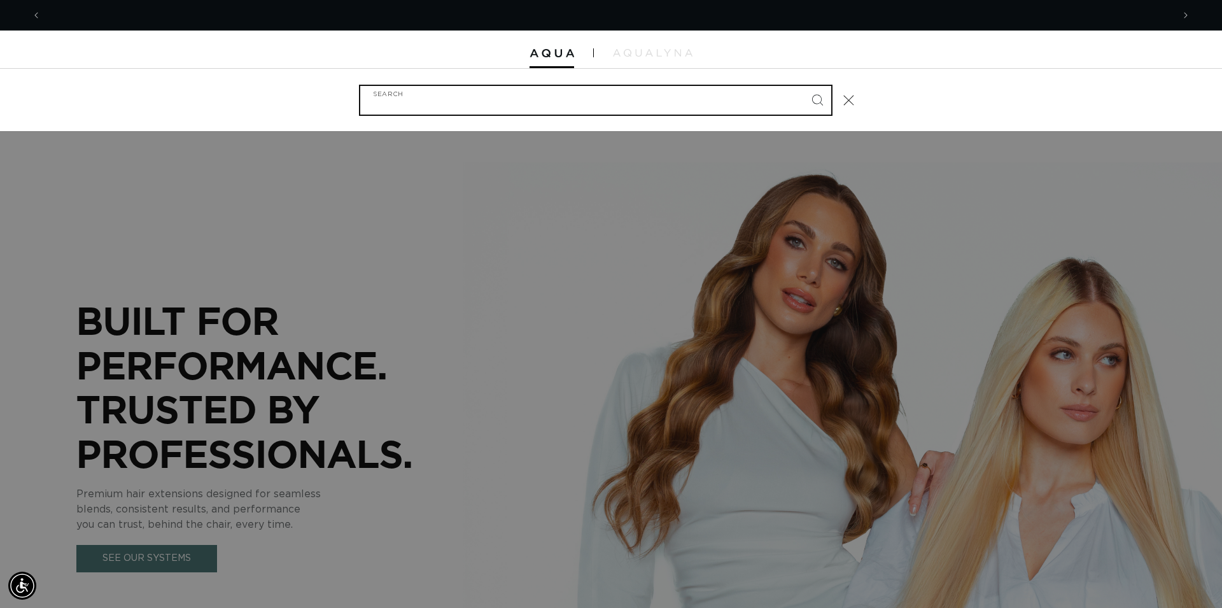
scroll to position [0, 1132]
type input "#"
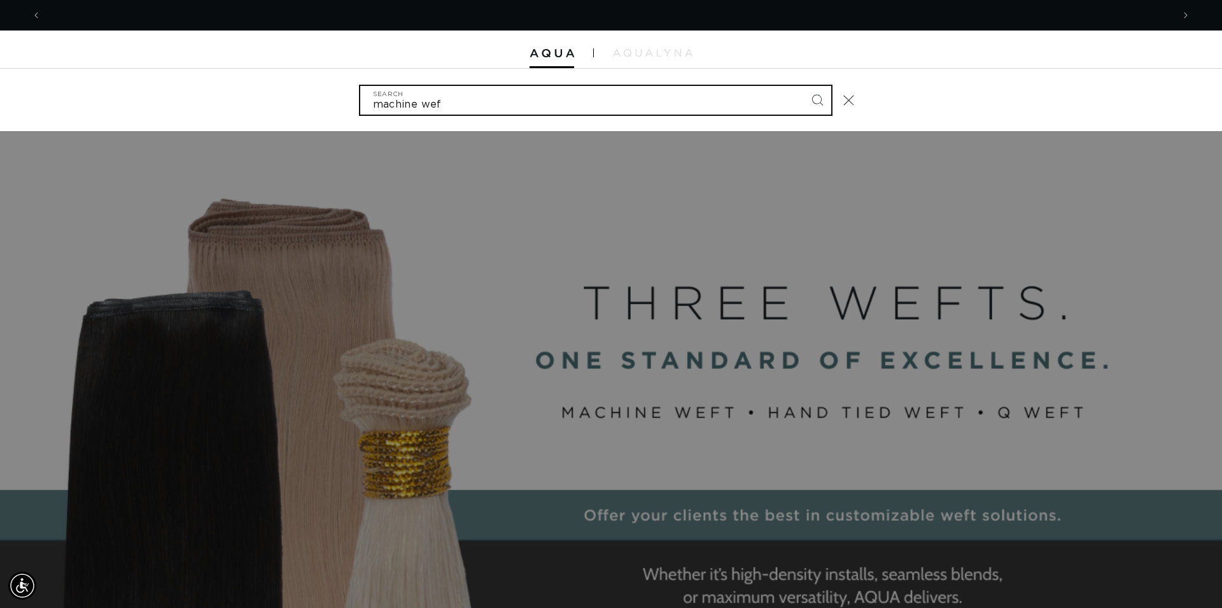
scroll to position [0, 2264]
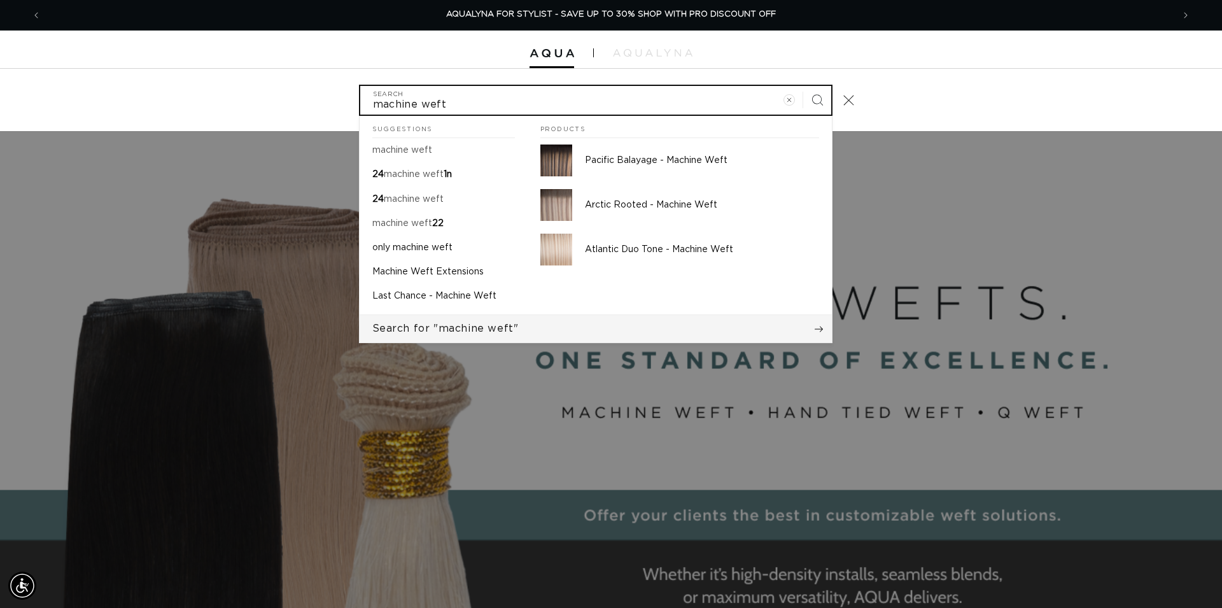
type input "machine weft"
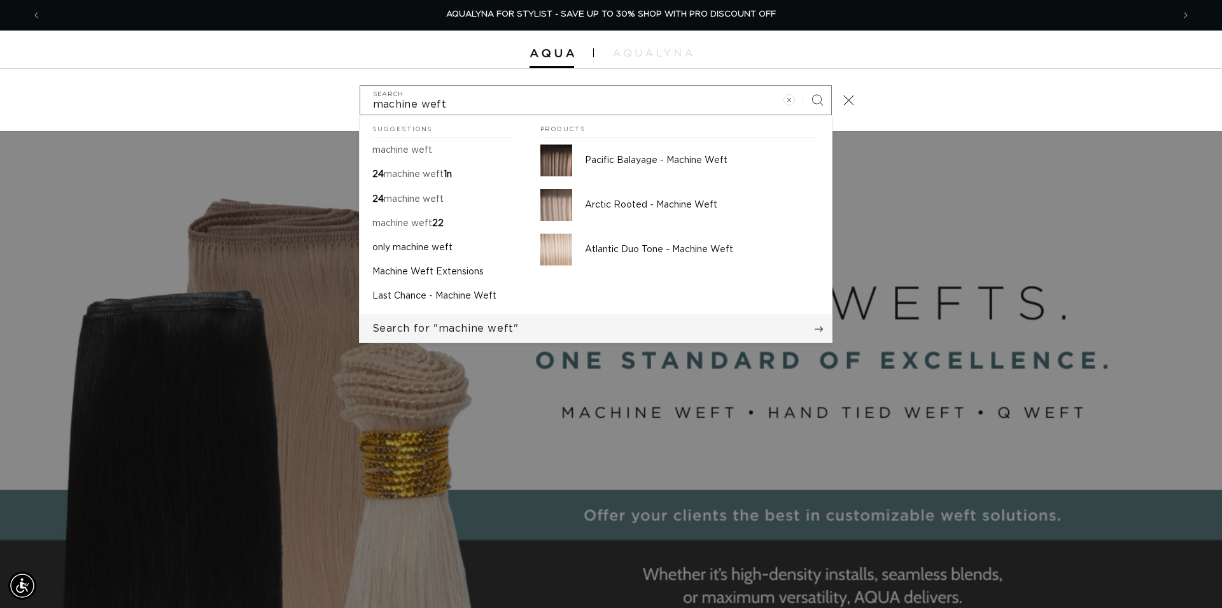
click at [476, 330] on span "Search for "machine weft"" at bounding box center [445, 328] width 146 height 14
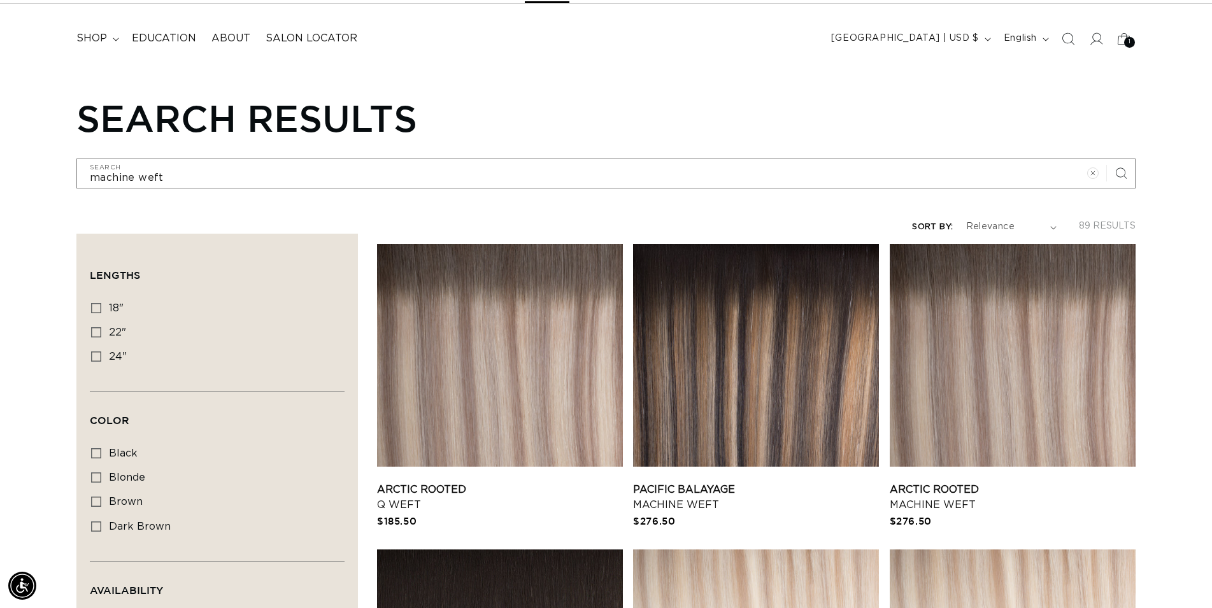
scroll to position [0, 1121]
click at [95, 327] on icon at bounding box center [96, 332] width 10 height 10
click at [95, 327] on input "22" 22" (39 products)" at bounding box center [96, 332] width 10 height 10
checkbox input "true"
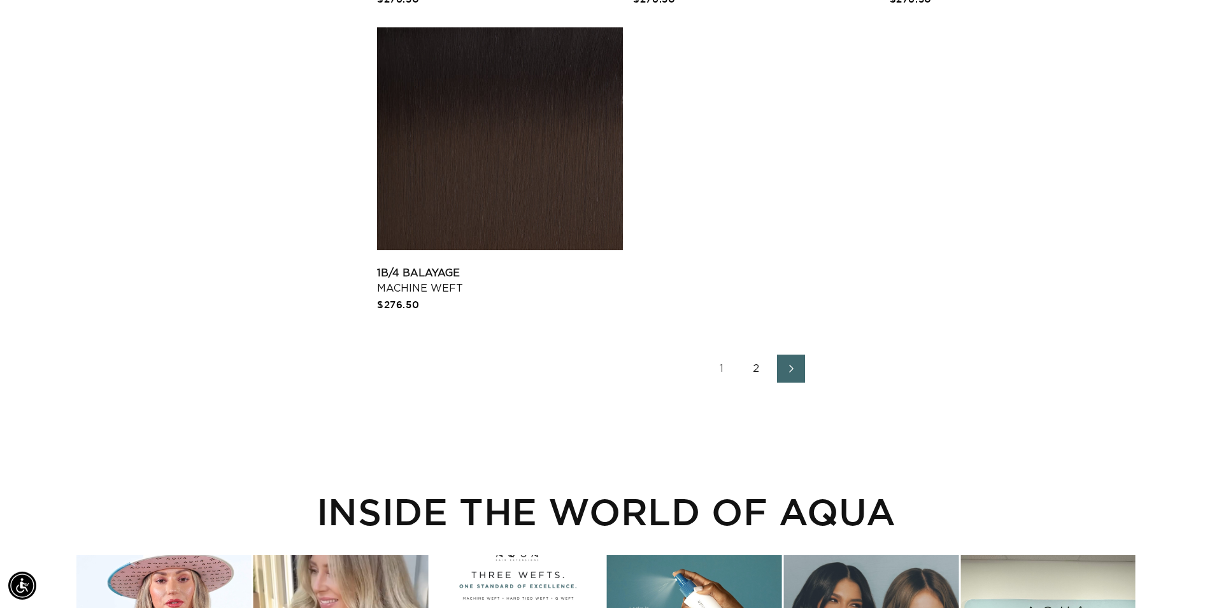
scroll to position [2792, 0]
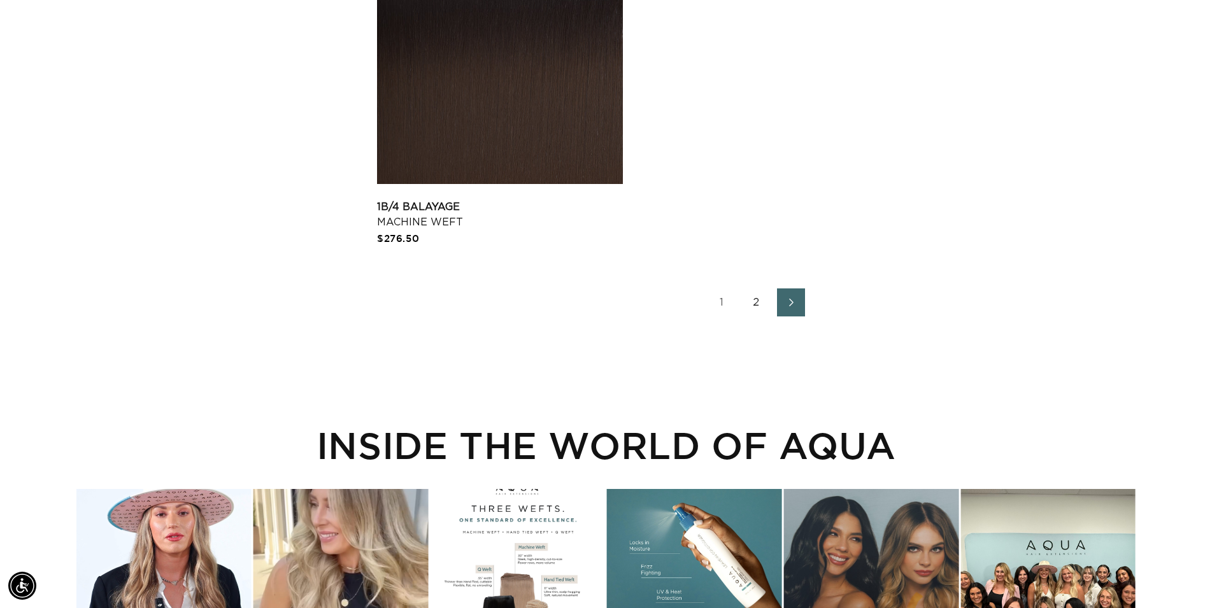
click at [754, 297] on link "2" at bounding box center [756, 302] width 28 height 28
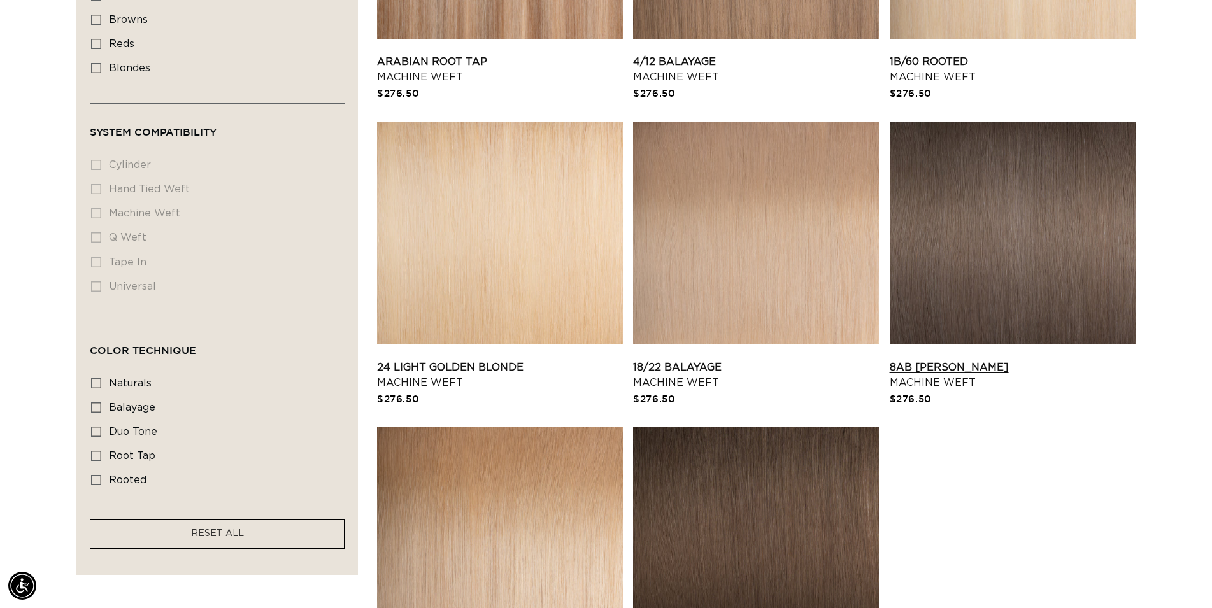
scroll to position [1169, 0]
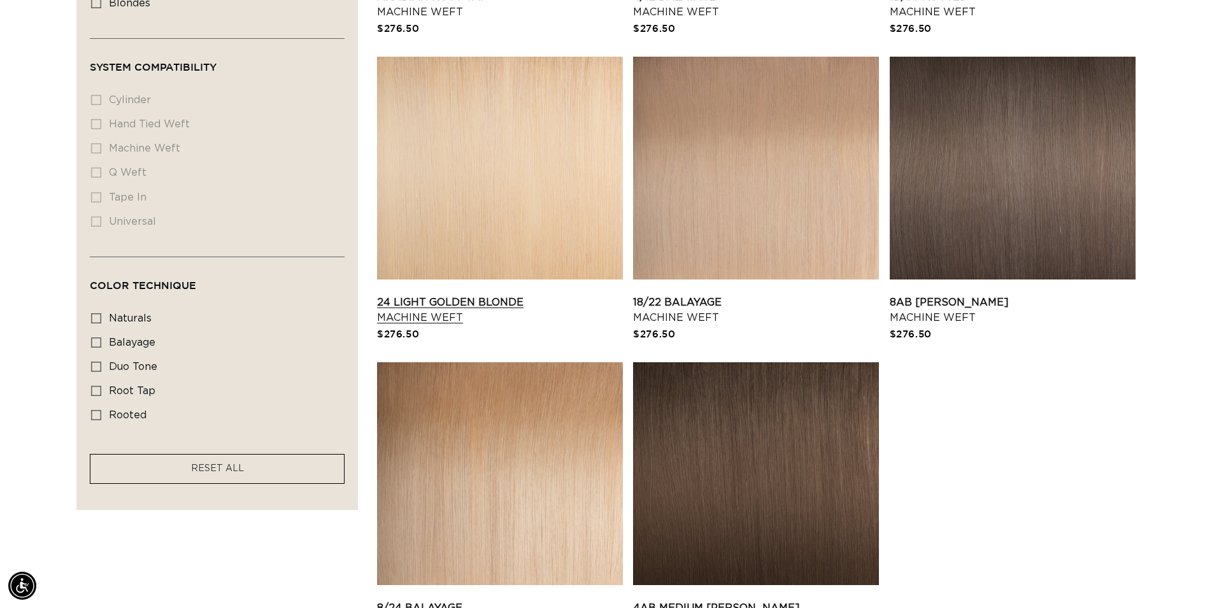
click at [447, 295] on link "24 Light Golden Blonde Machine Weft" at bounding box center [500, 310] width 246 height 31
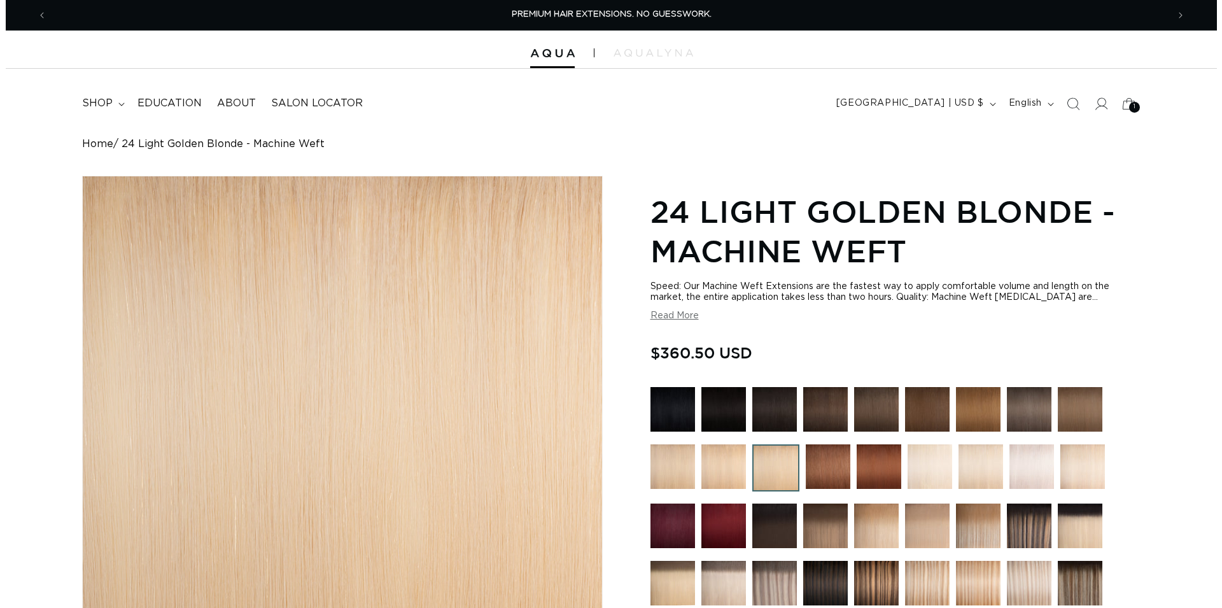
scroll to position [455, 0]
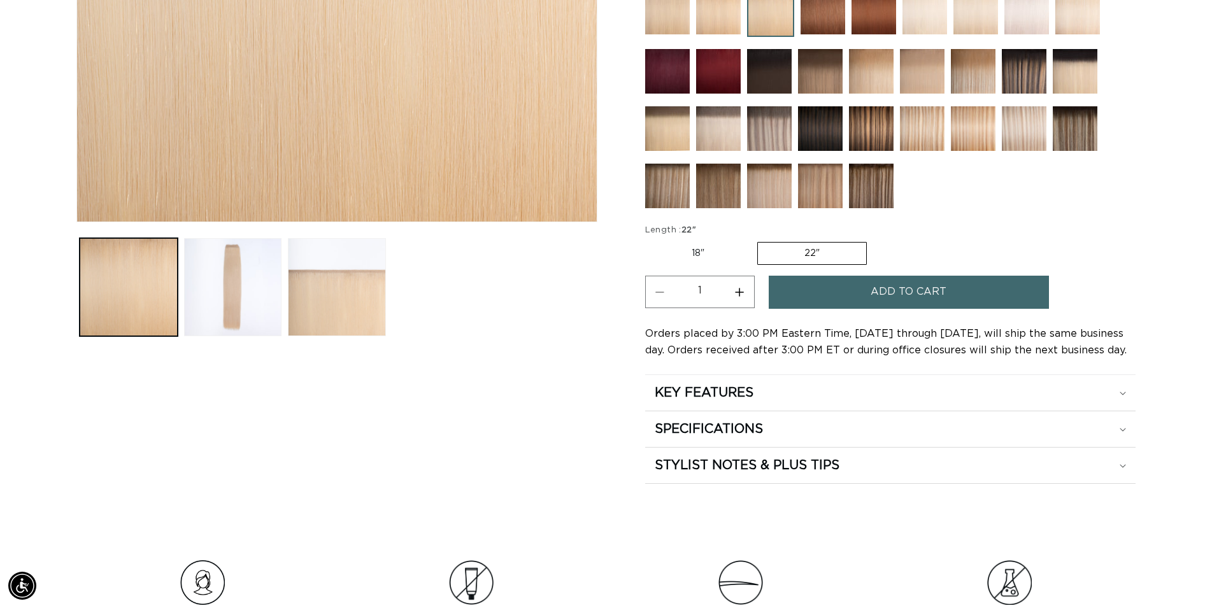
click at [863, 297] on button "Add to cart" at bounding box center [908, 292] width 280 height 32
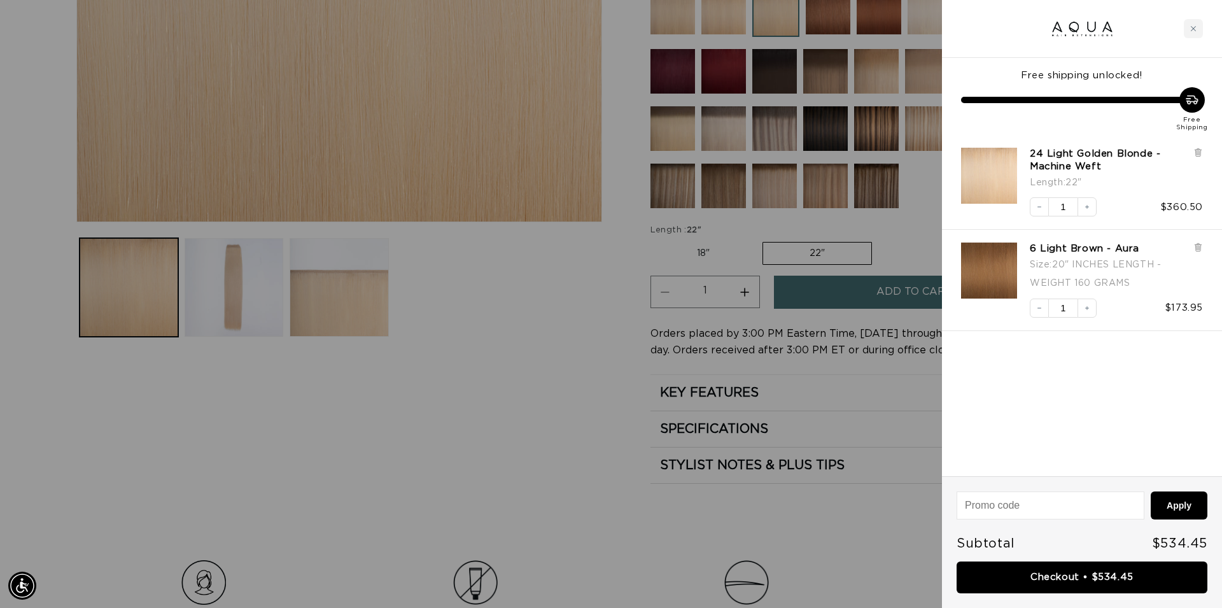
scroll to position [0, 2264]
click at [1089, 579] on link "Checkout • $534.45" at bounding box center [1082, 578] width 251 height 32
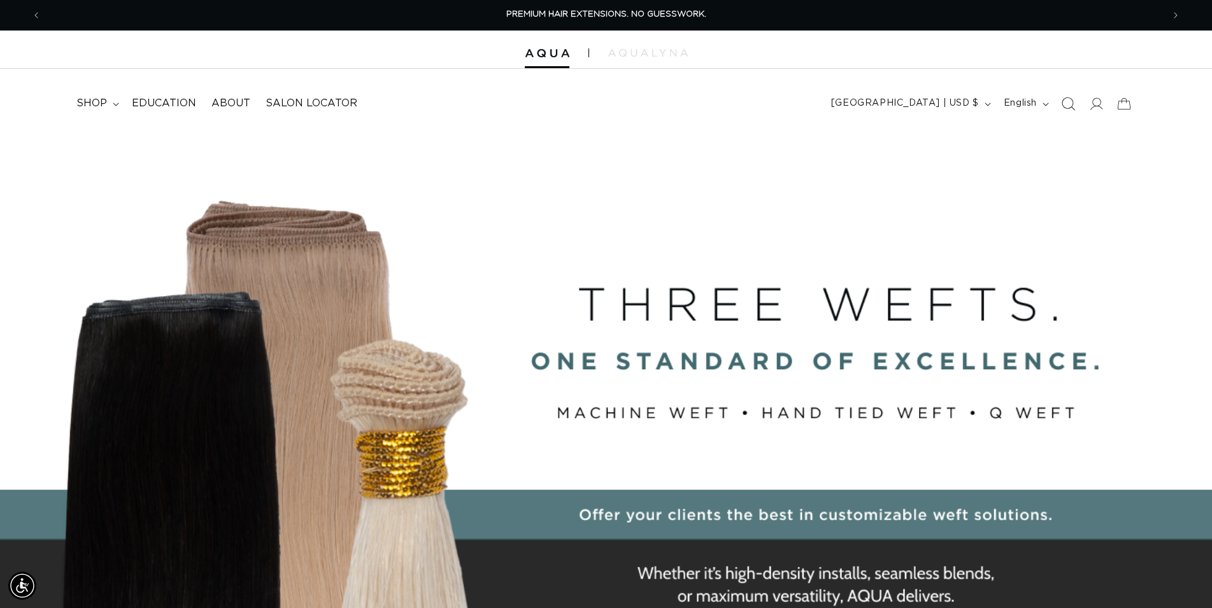
click at [1073, 104] on icon "Search" at bounding box center [1068, 103] width 13 height 13
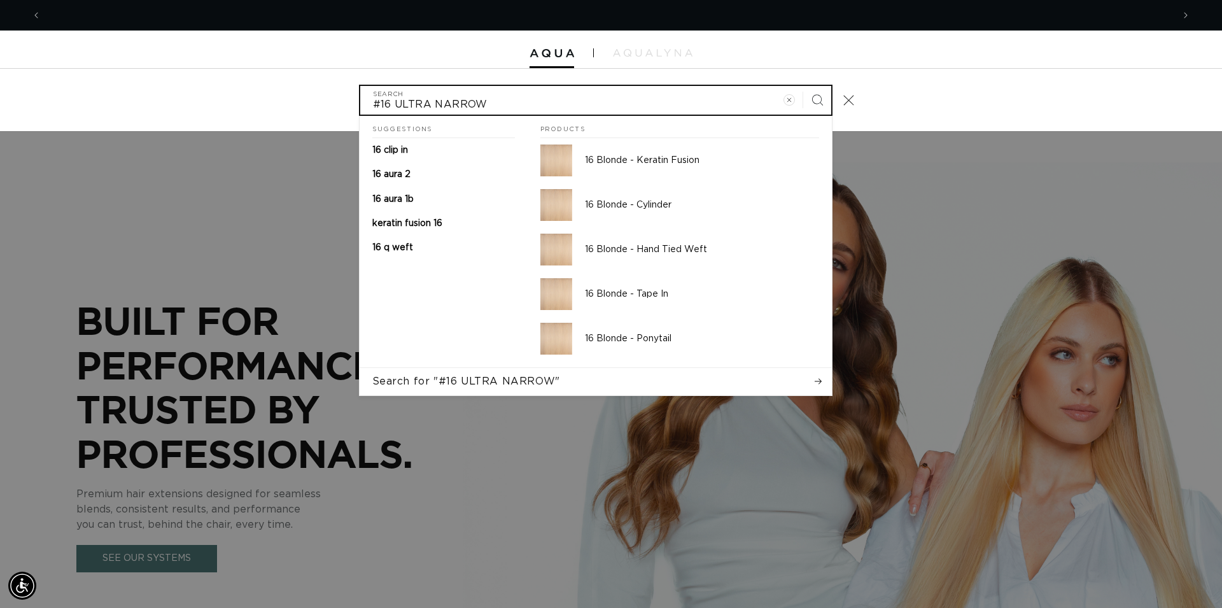
scroll to position [0, 2264]
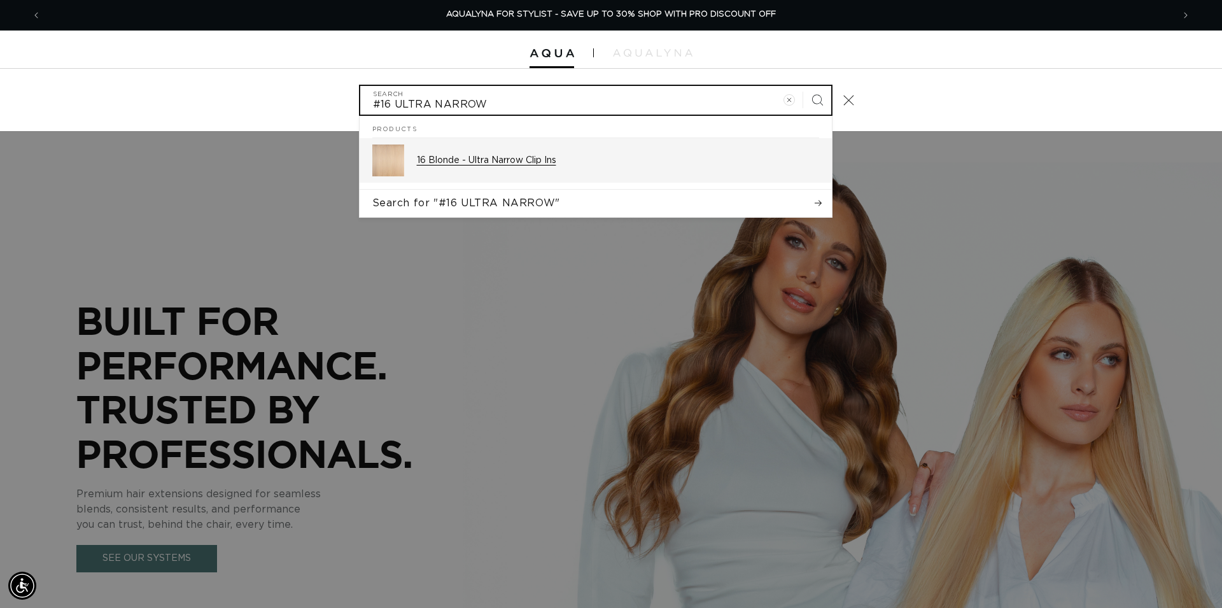
type input "#16 ULTRA NARROW"
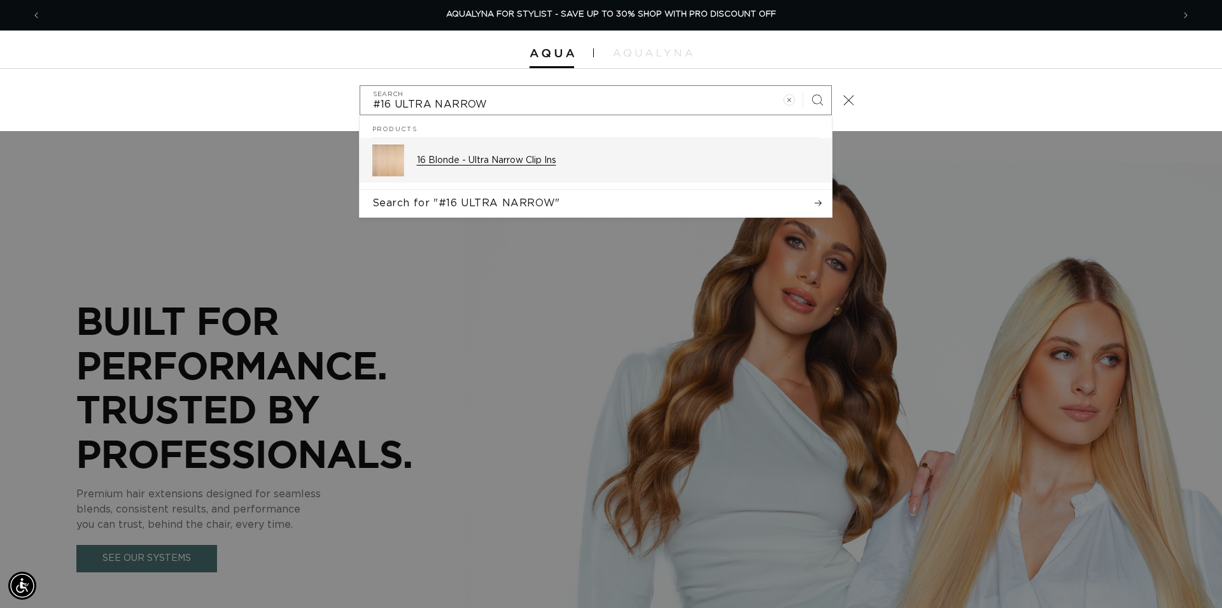
click at [515, 162] on p "16 Blonde - Ultra Narrow Clip Ins" at bounding box center [618, 160] width 402 height 11
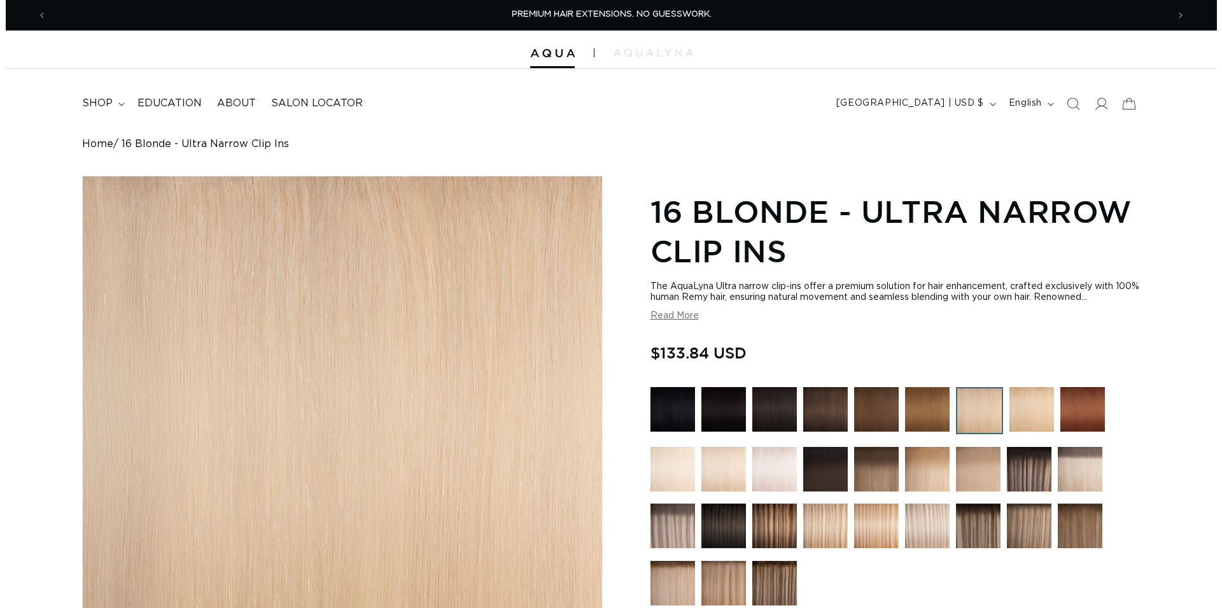
scroll to position [390, 0]
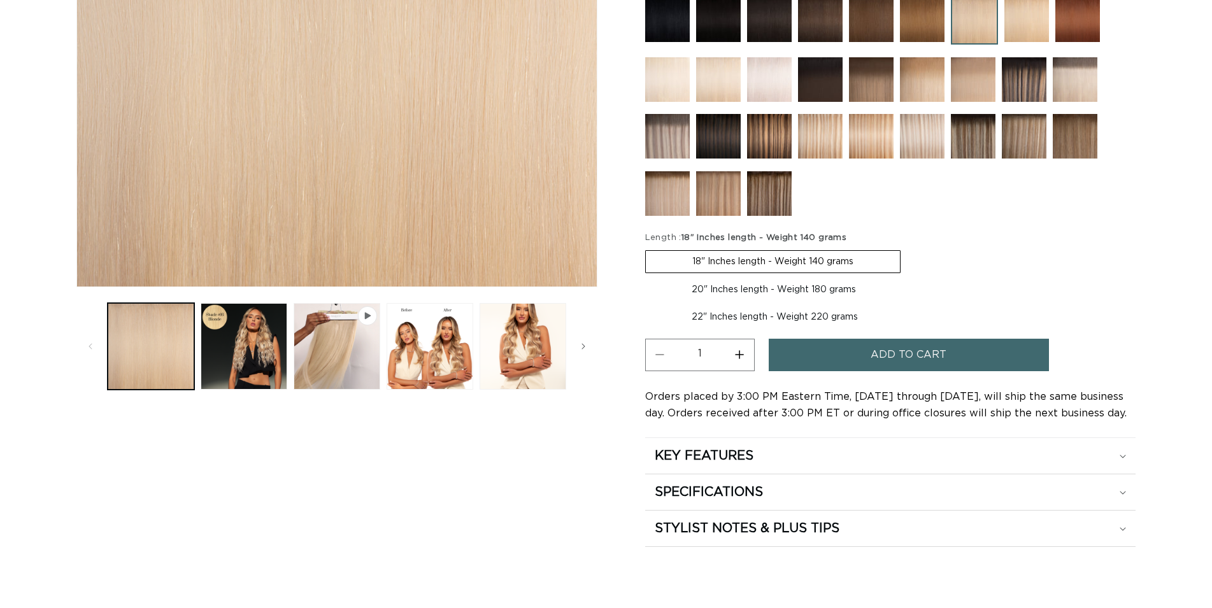
click at [784, 309] on label "22" Inches length - Weight 220 grams Variant sold out or unavailable" at bounding box center [774, 317] width 259 height 22
click at [908, 277] on input "22" Inches length - Weight 220 grams Variant sold out or unavailable" at bounding box center [908, 276] width 1 height 1
radio input "true"
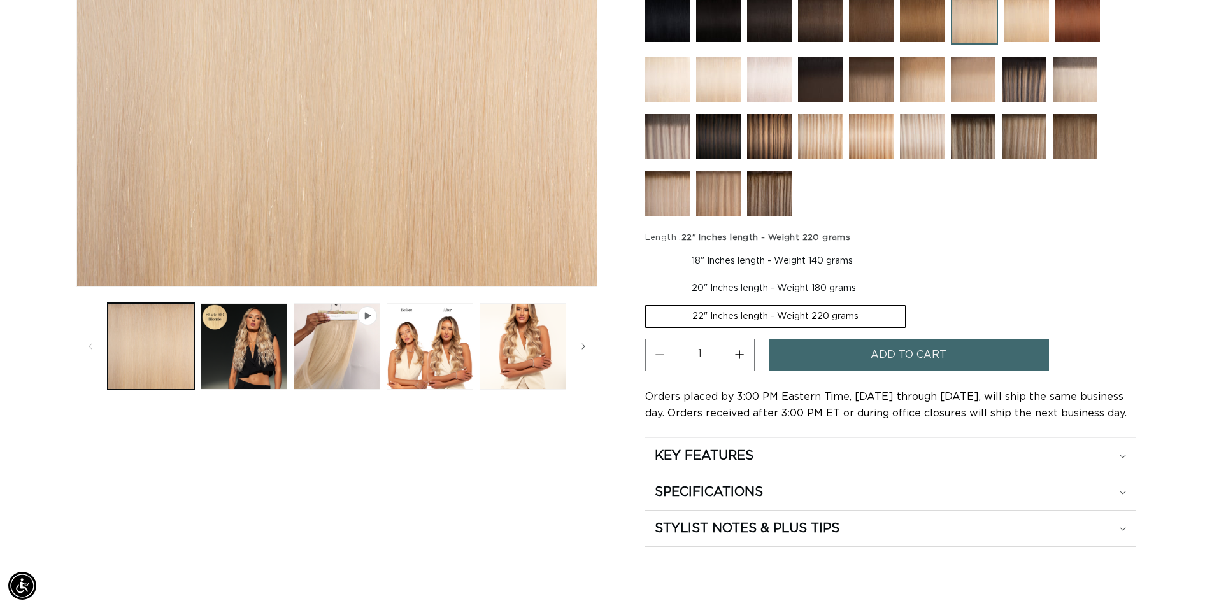
click at [886, 348] on span "Add to cart" at bounding box center [908, 355] width 76 height 32
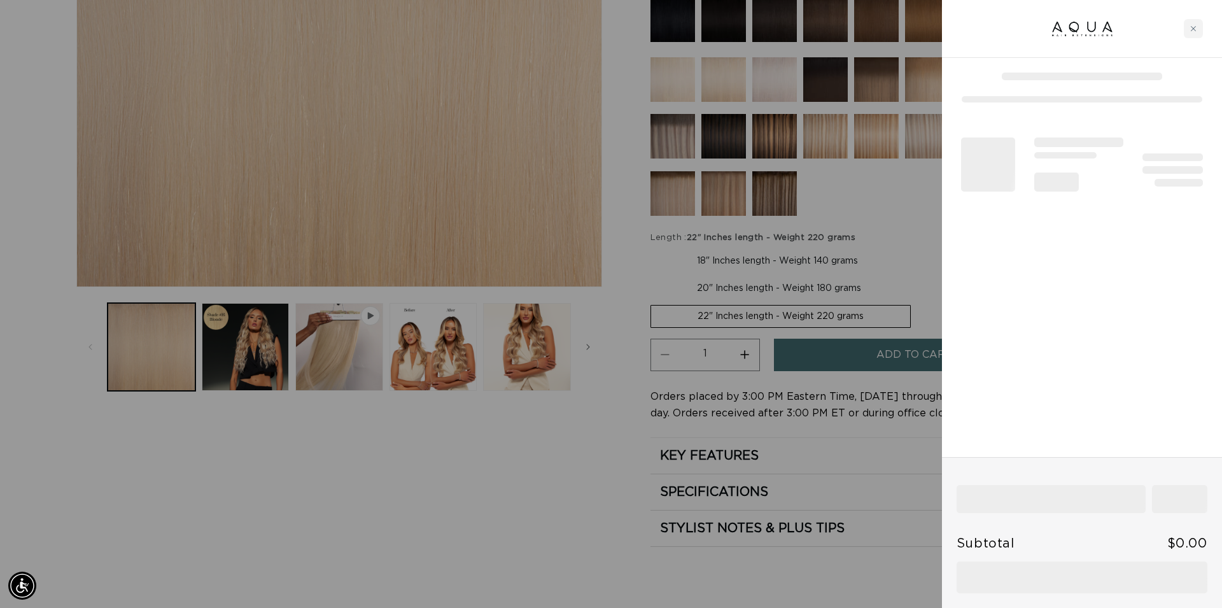
scroll to position [0, 1132]
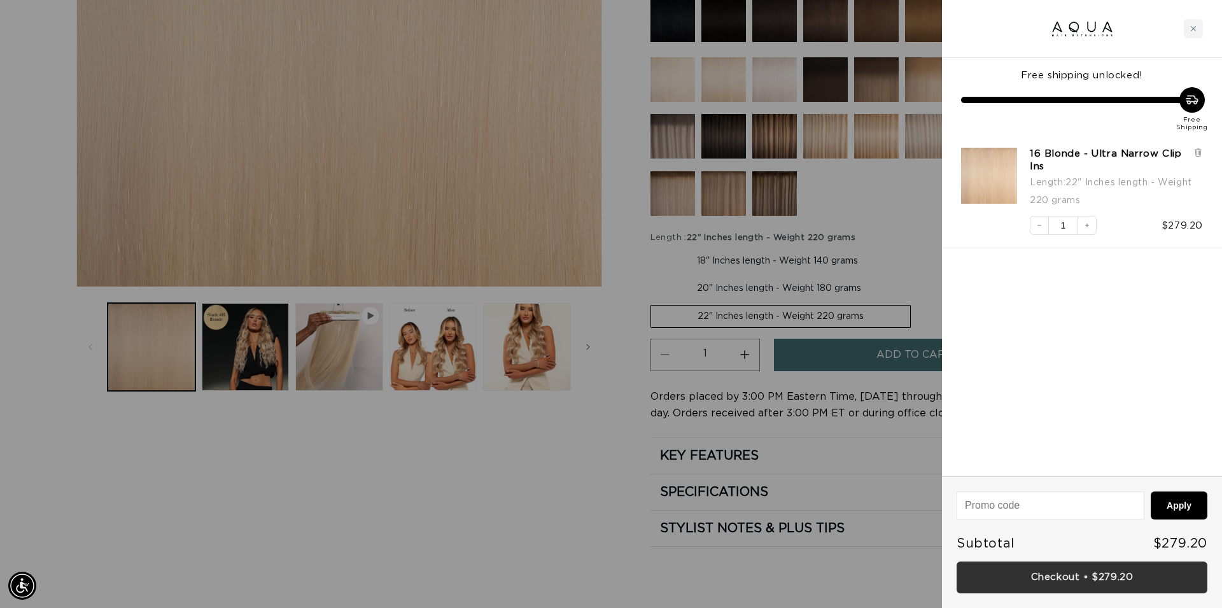
click at [1119, 577] on link "Checkout • $279.20" at bounding box center [1082, 578] width 251 height 32
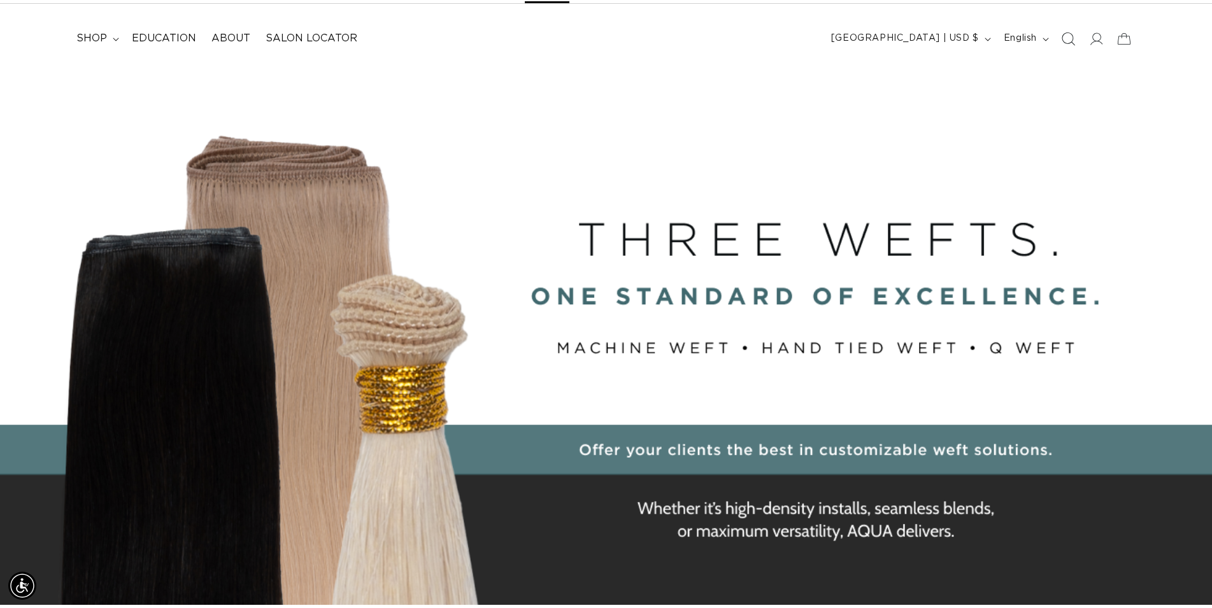
click at [1063, 42] on icon "Search" at bounding box center [1067, 38] width 13 height 13
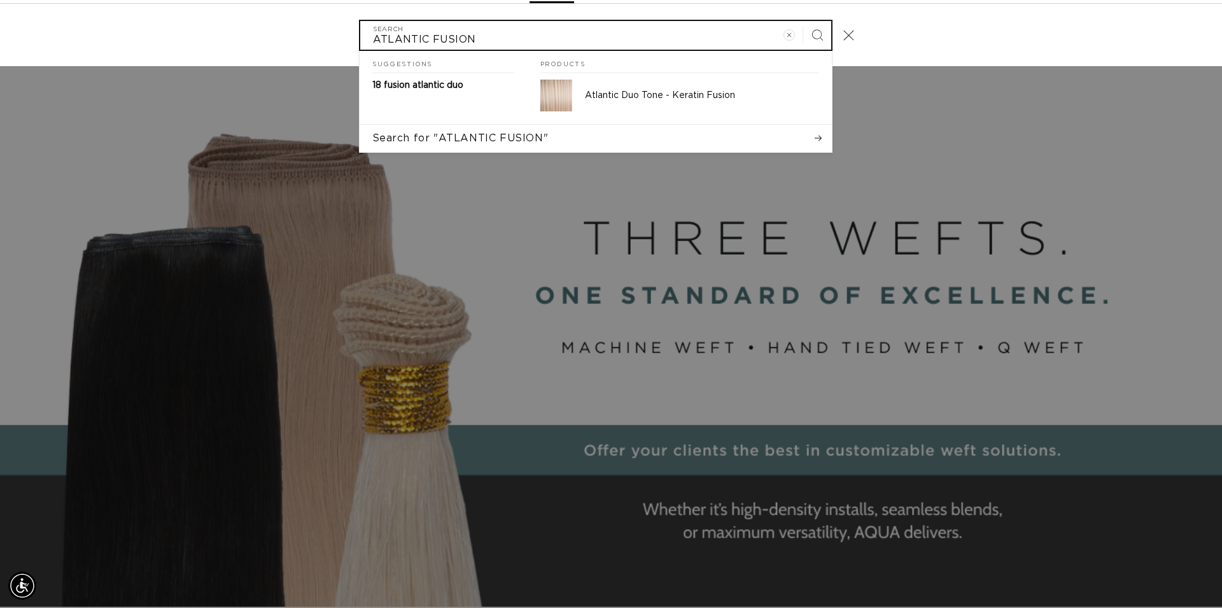
scroll to position [0, 2264]
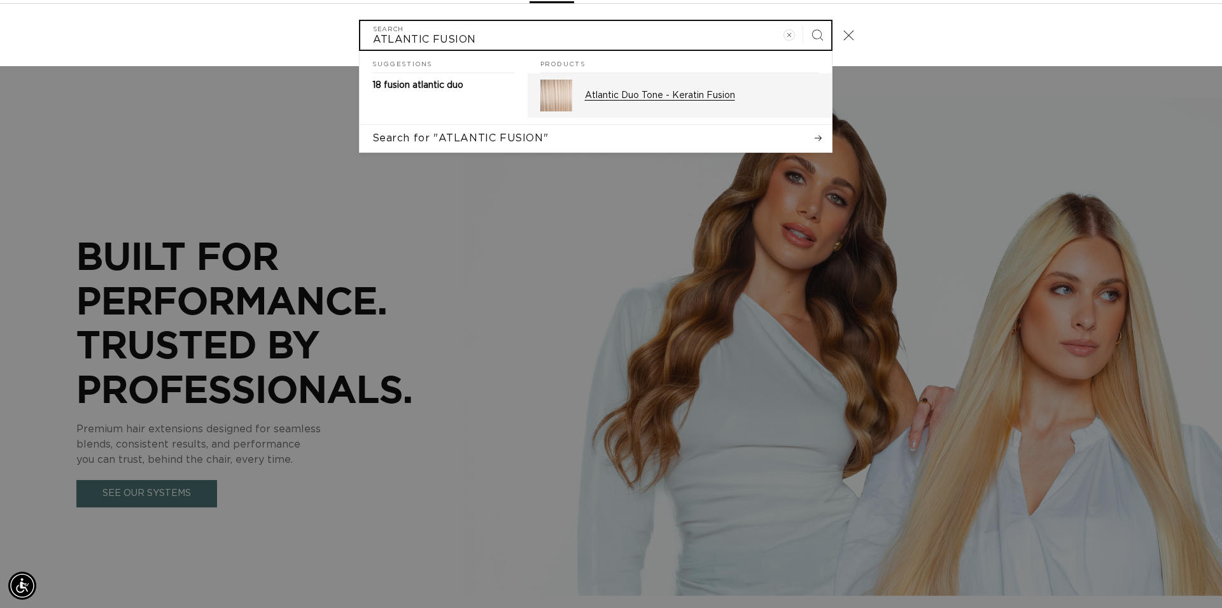
type input "ATLANTIC FUSION"
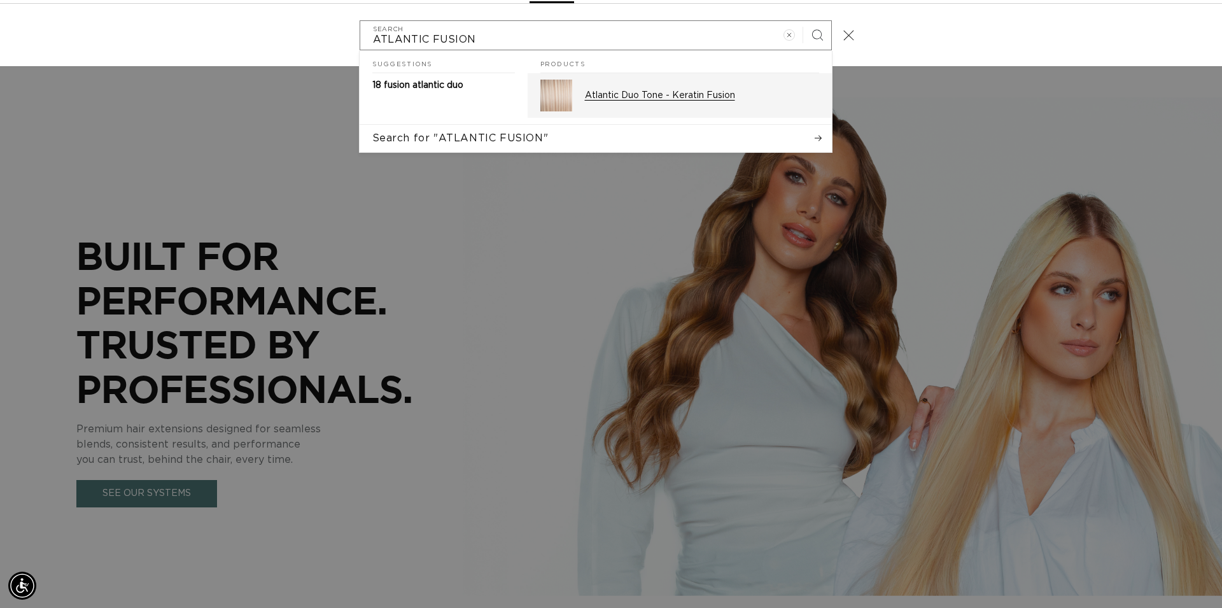
click at [663, 95] on p "Atlantic Duo Tone - Keratin Fusion" at bounding box center [702, 95] width 234 height 11
